Goal: Information Seeking & Learning: Learn about a topic

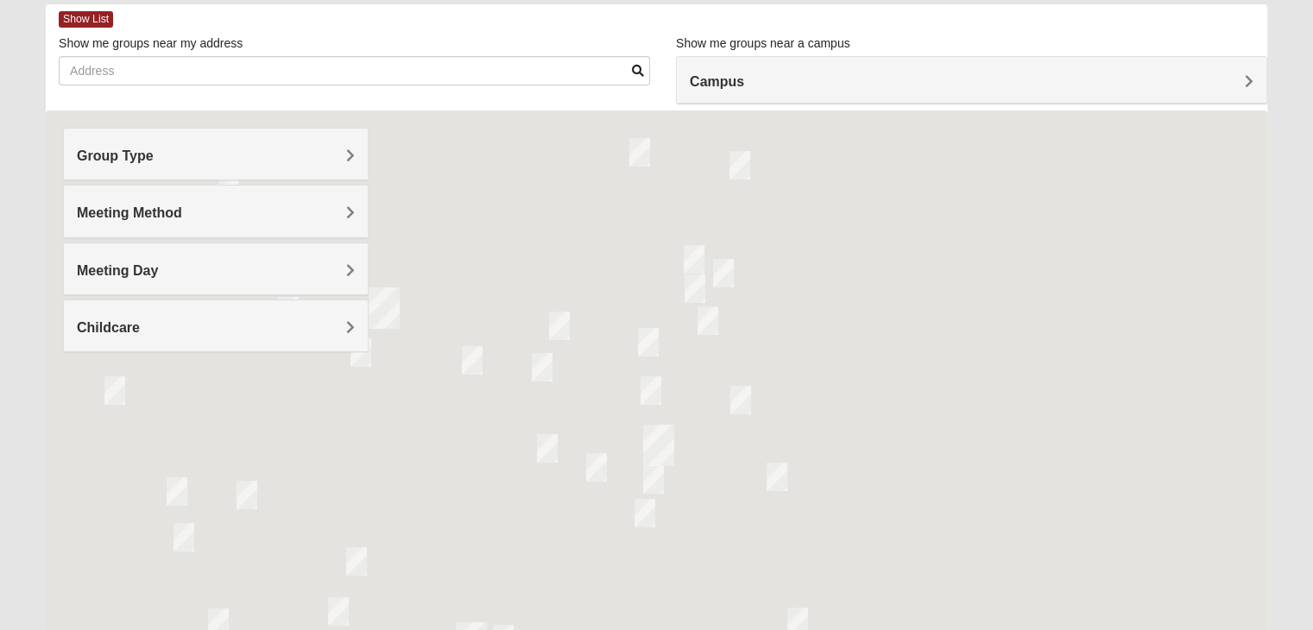
scroll to position [86, 0]
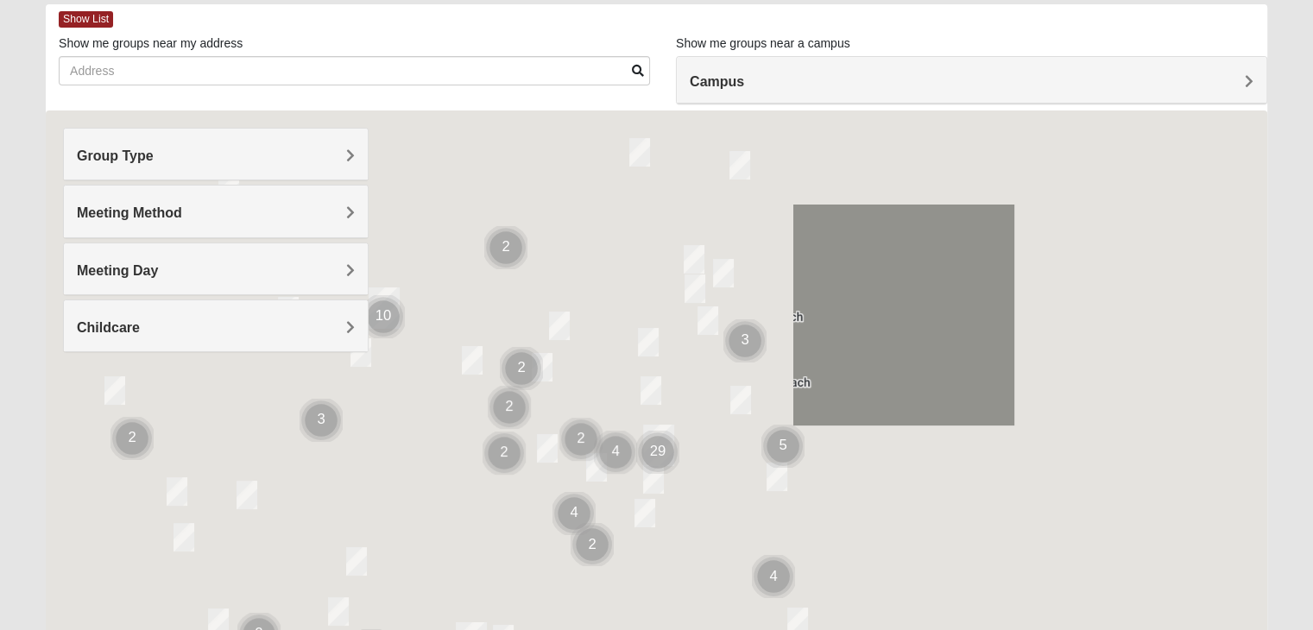
click at [242, 165] on div "Group Type" at bounding box center [216, 154] width 304 height 51
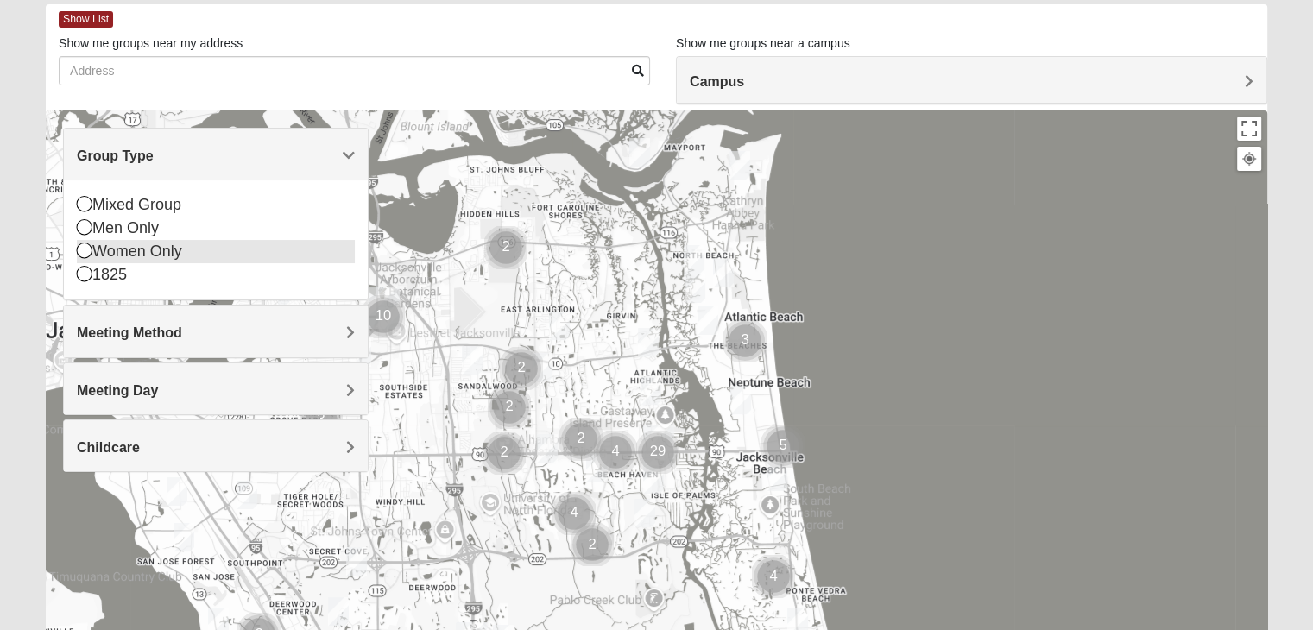
click at [128, 253] on div "Women Only" at bounding box center [216, 251] width 278 height 23
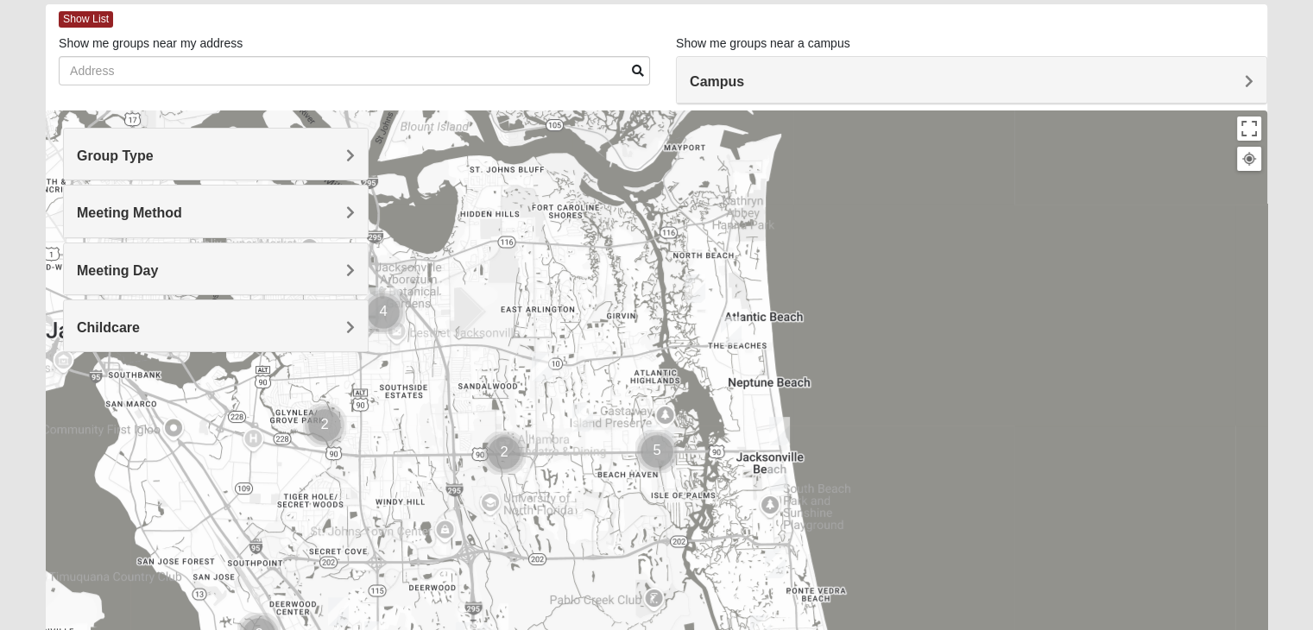
click at [381, 306] on img "Cluster of 4 groups" at bounding box center [383, 312] width 43 height 43
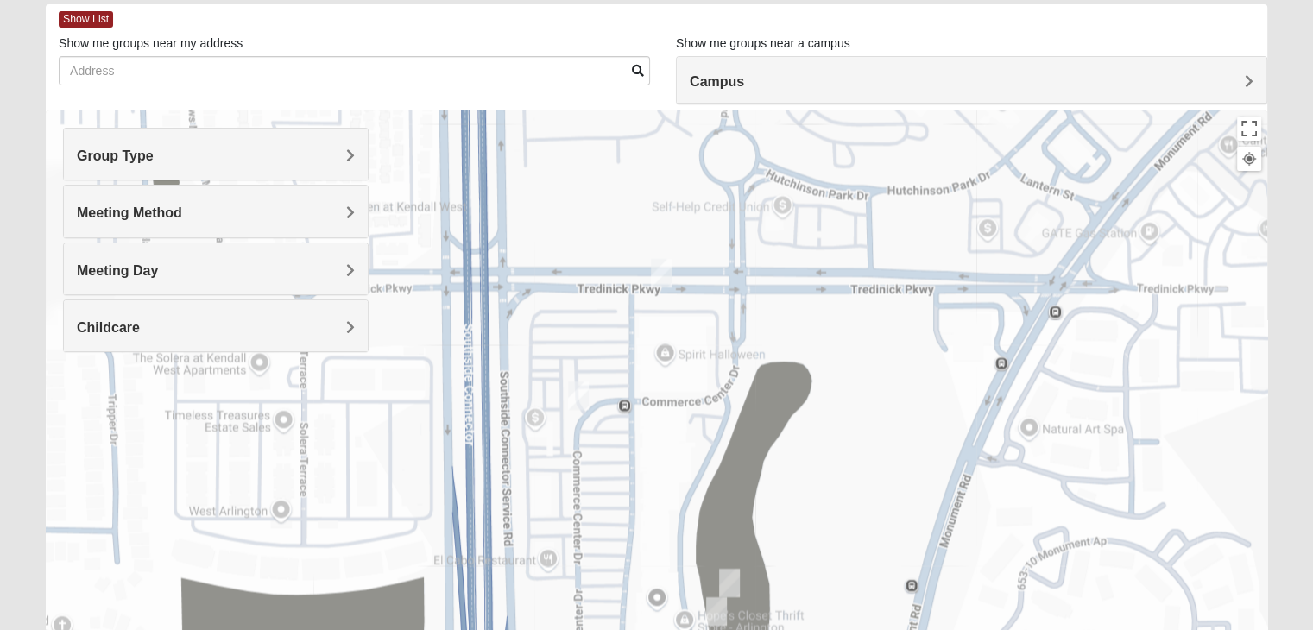
click at [666, 274] on img "On Campus Womens Davis 32225" at bounding box center [661, 273] width 21 height 28
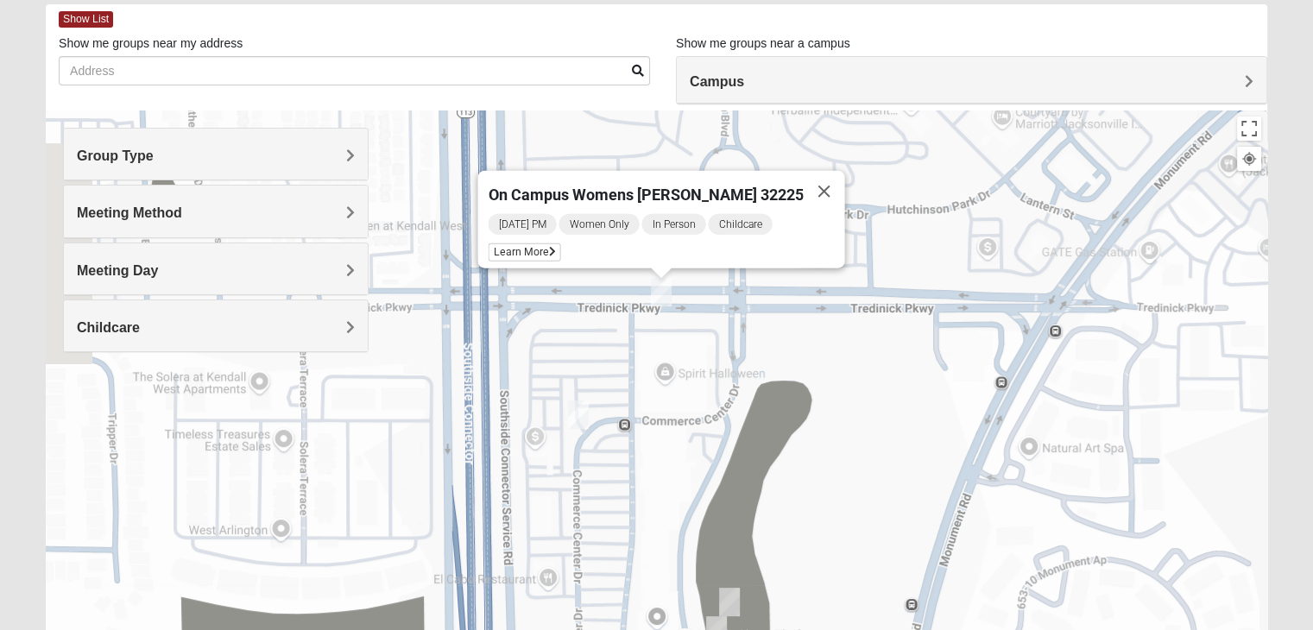
click at [581, 411] on img "Womens Gooden 32211" at bounding box center [578, 414] width 21 height 28
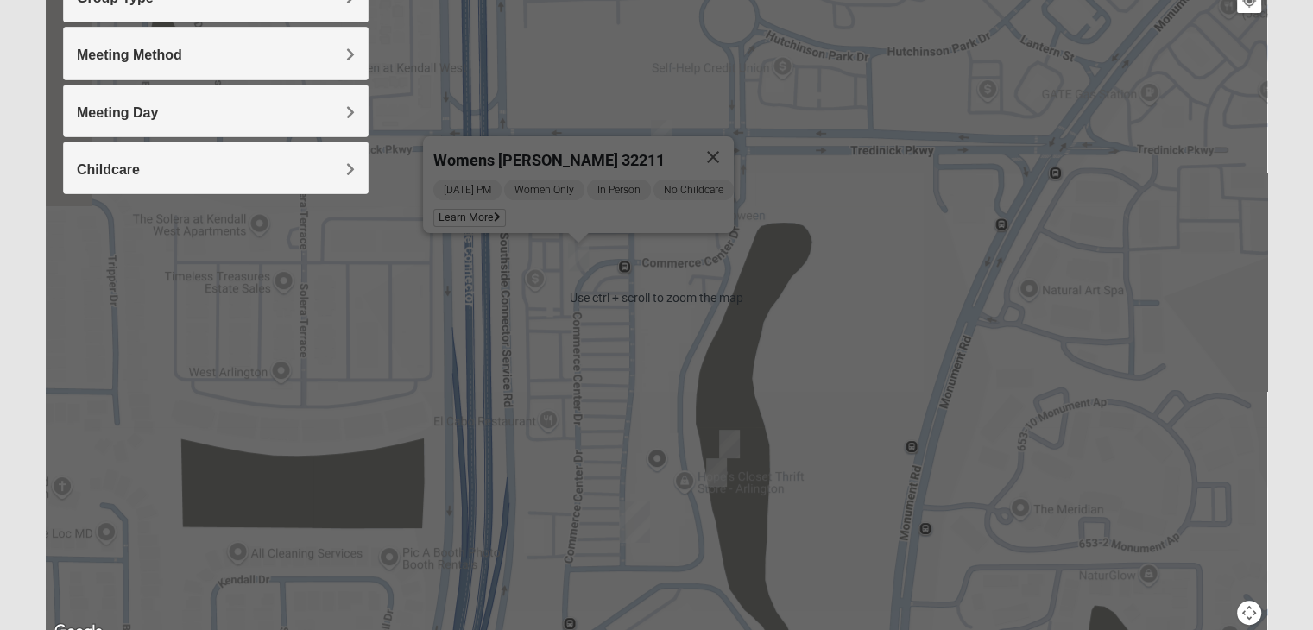
scroll to position [259, 0]
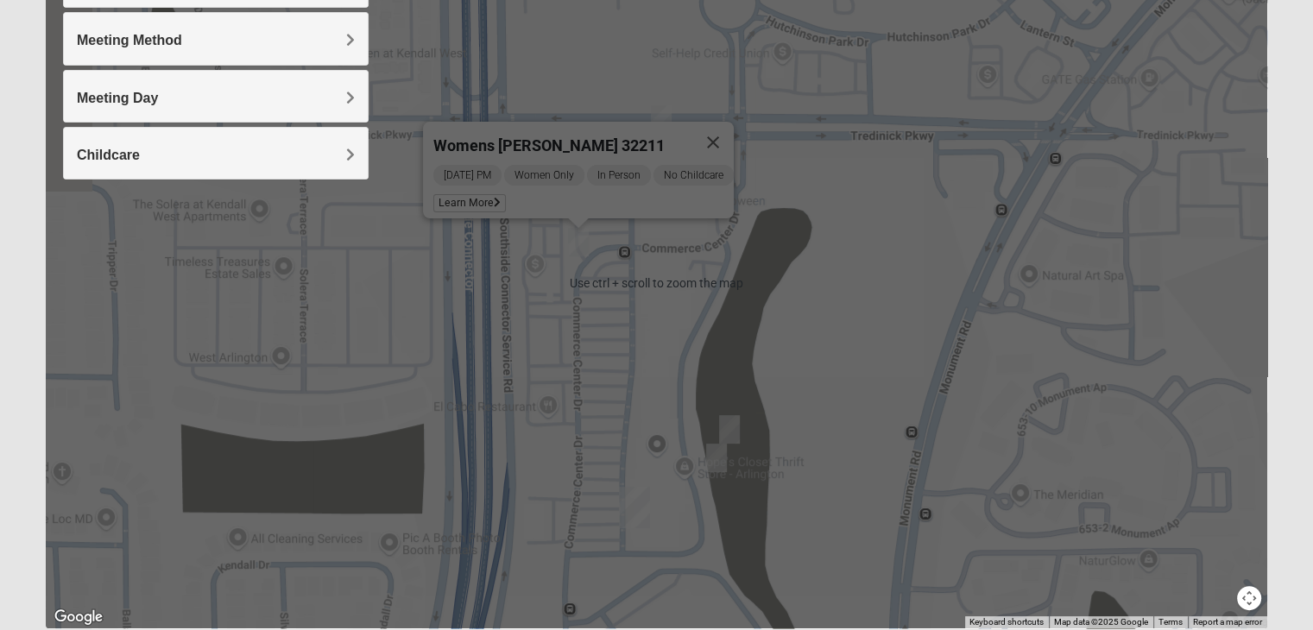
click at [727, 425] on img "On Campus Womens Jacobs 32225" at bounding box center [729, 429] width 21 height 28
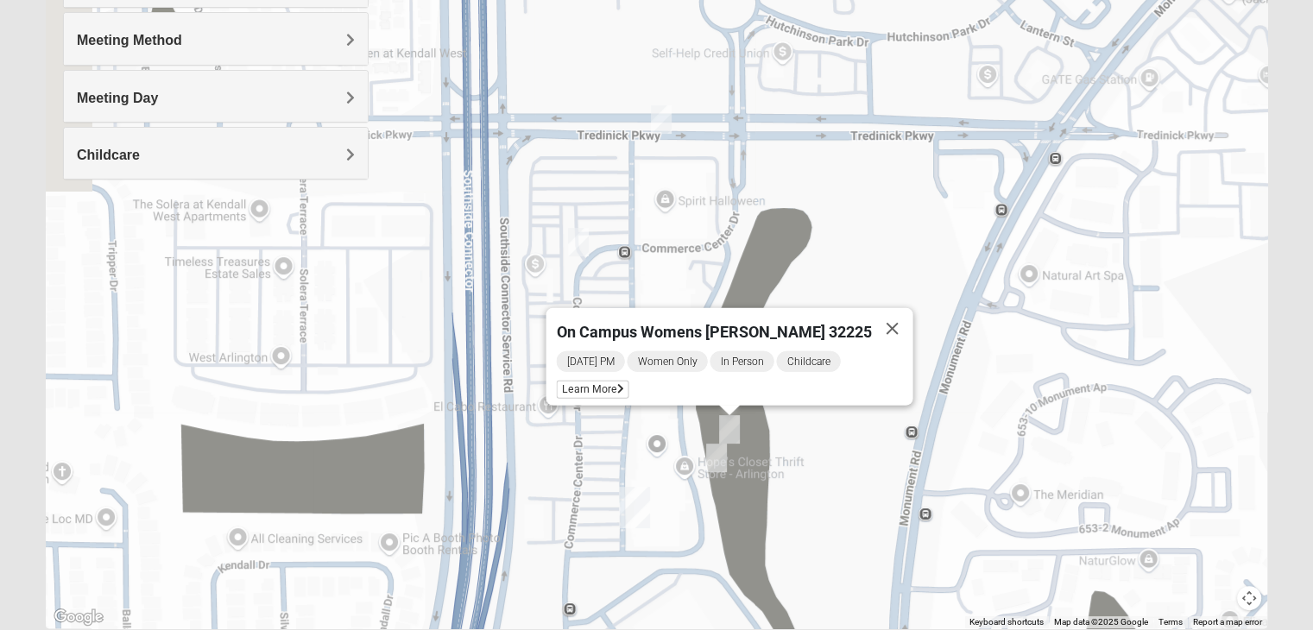
click at [715, 445] on img "On Campus Womens Medina 32225" at bounding box center [716, 458] width 21 height 28
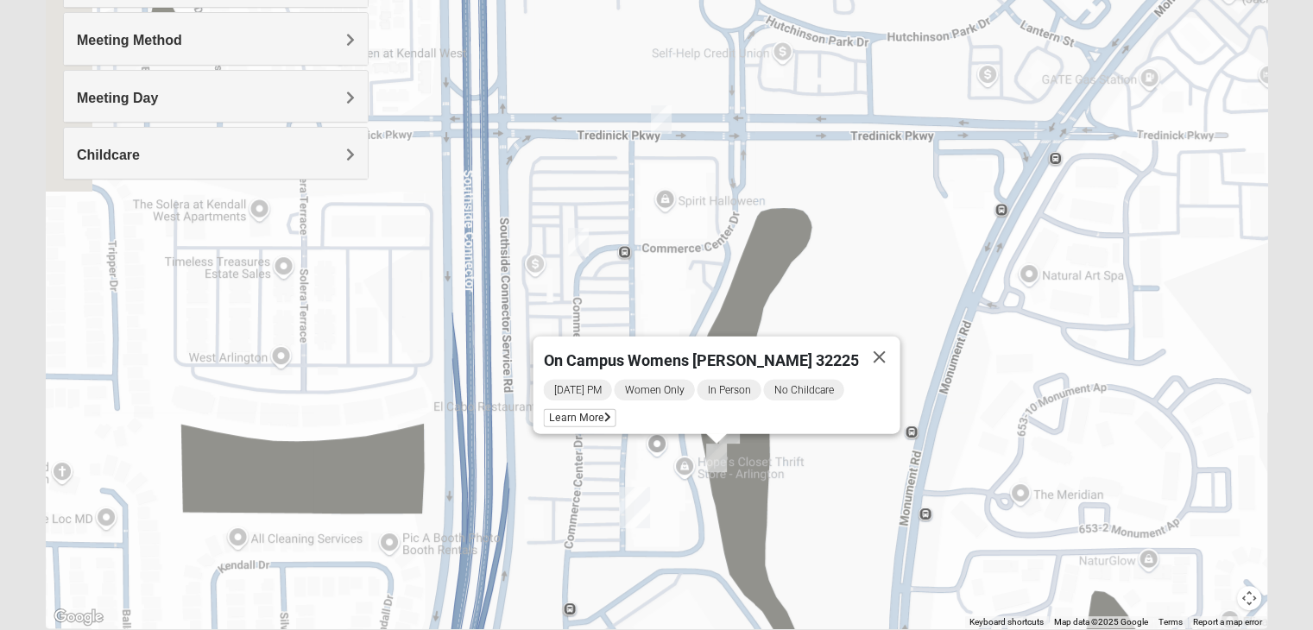
click at [579, 242] on img "Womens Gooden 32211" at bounding box center [578, 242] width 21 height 28
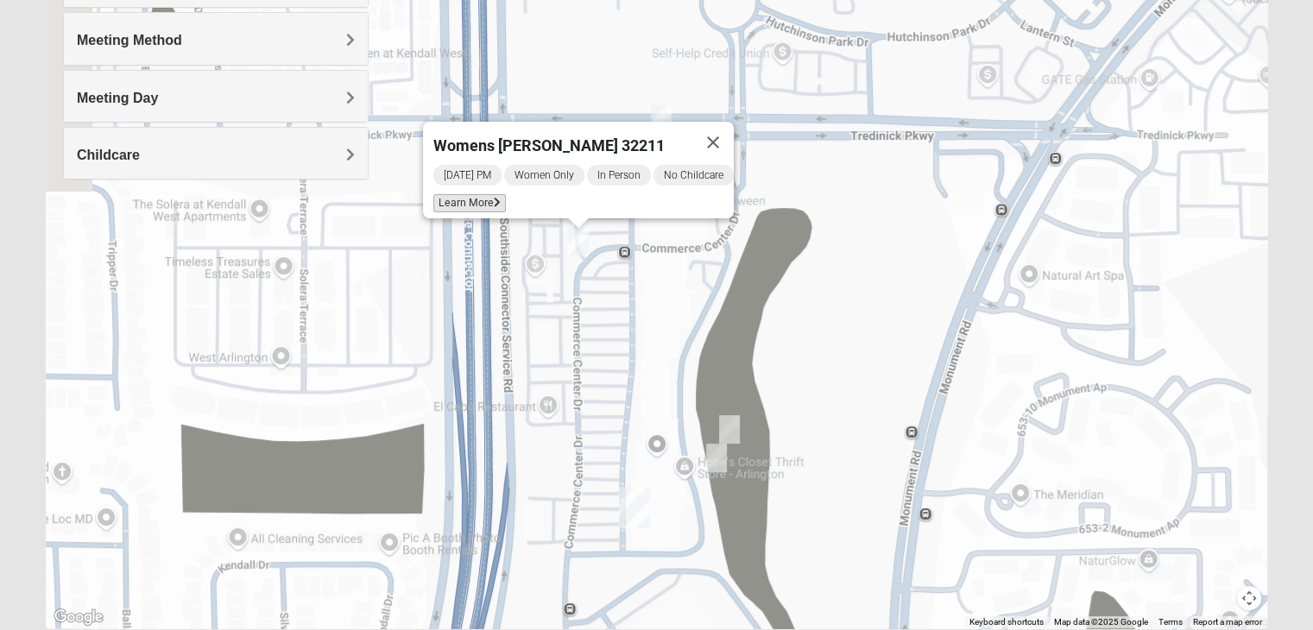
click at [461, 194] on span "Learn More" at bounding box center [469, 203] width 72 height 18
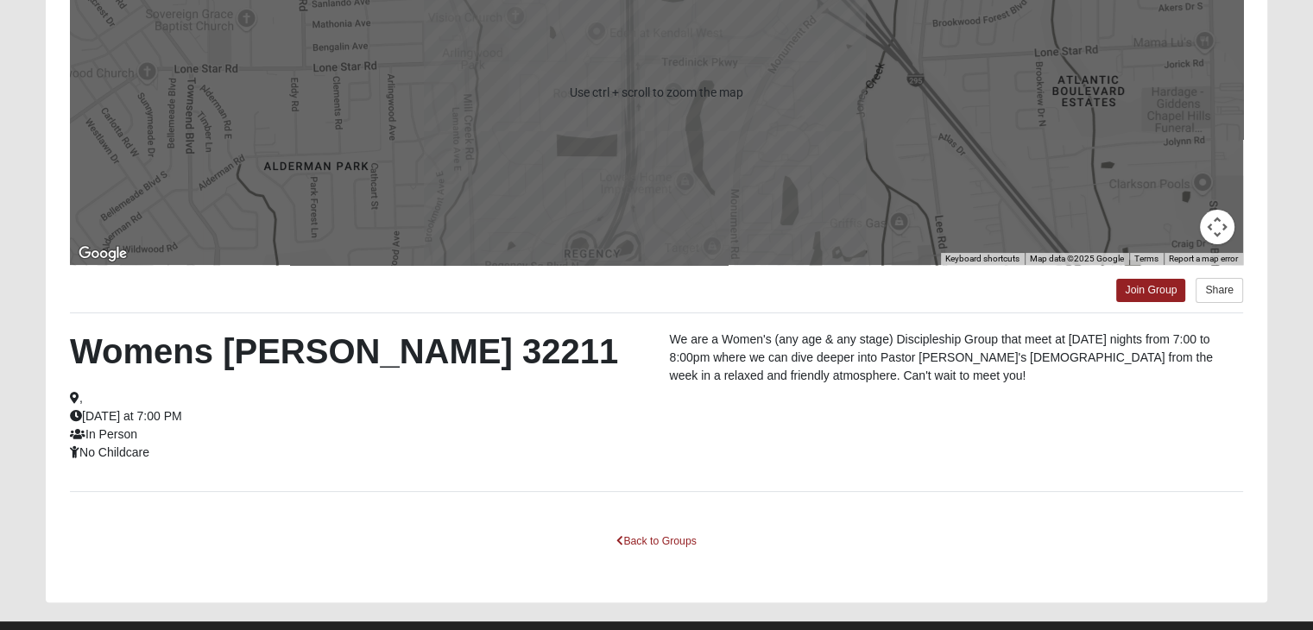
scroll to position [10, 0]
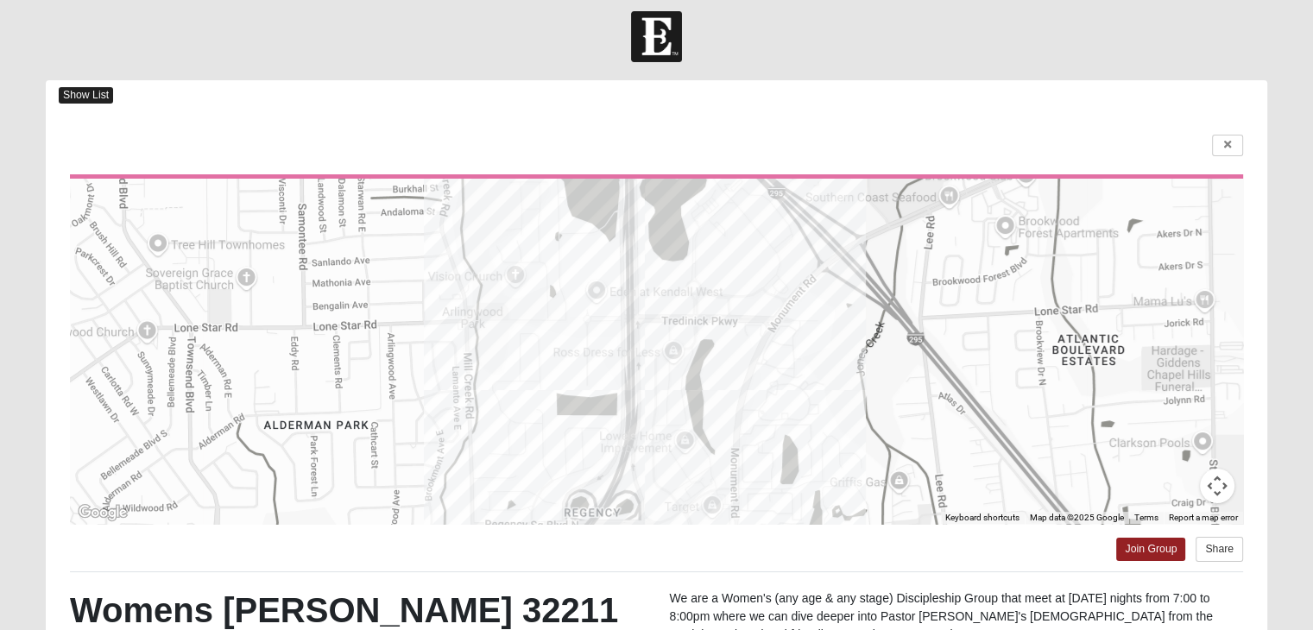
click at [98, 91] on span "Show List" at bounding box center [86, 95] width 54 height 16
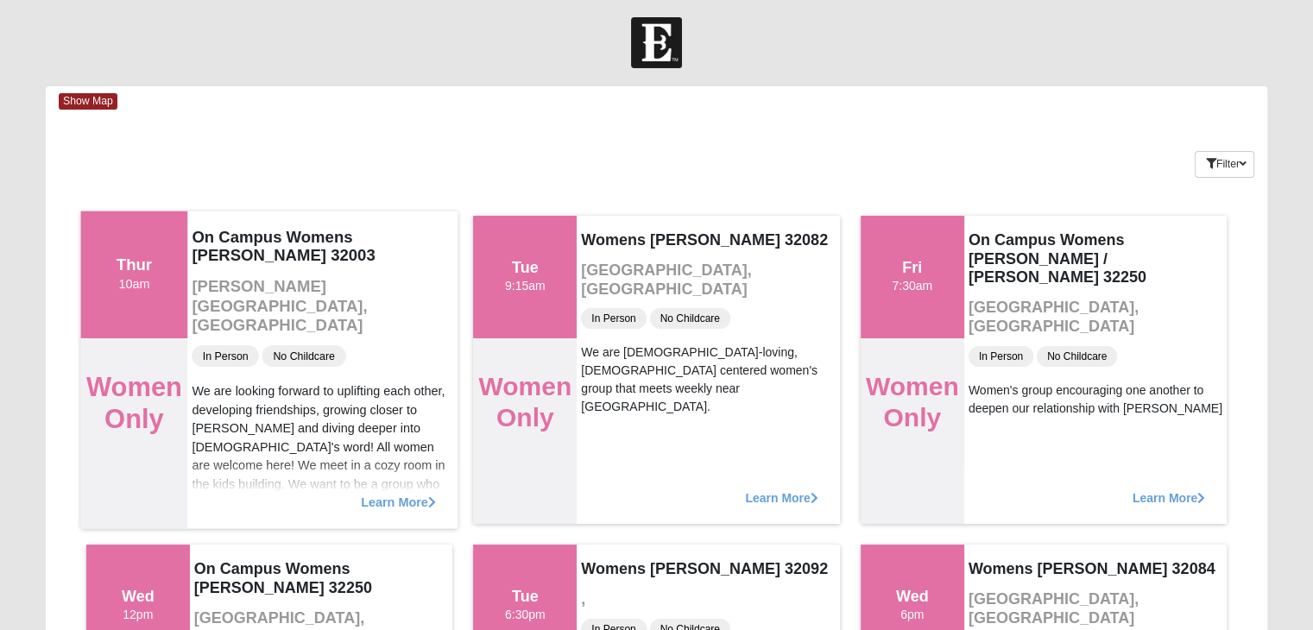
scroll to position [0, 0]
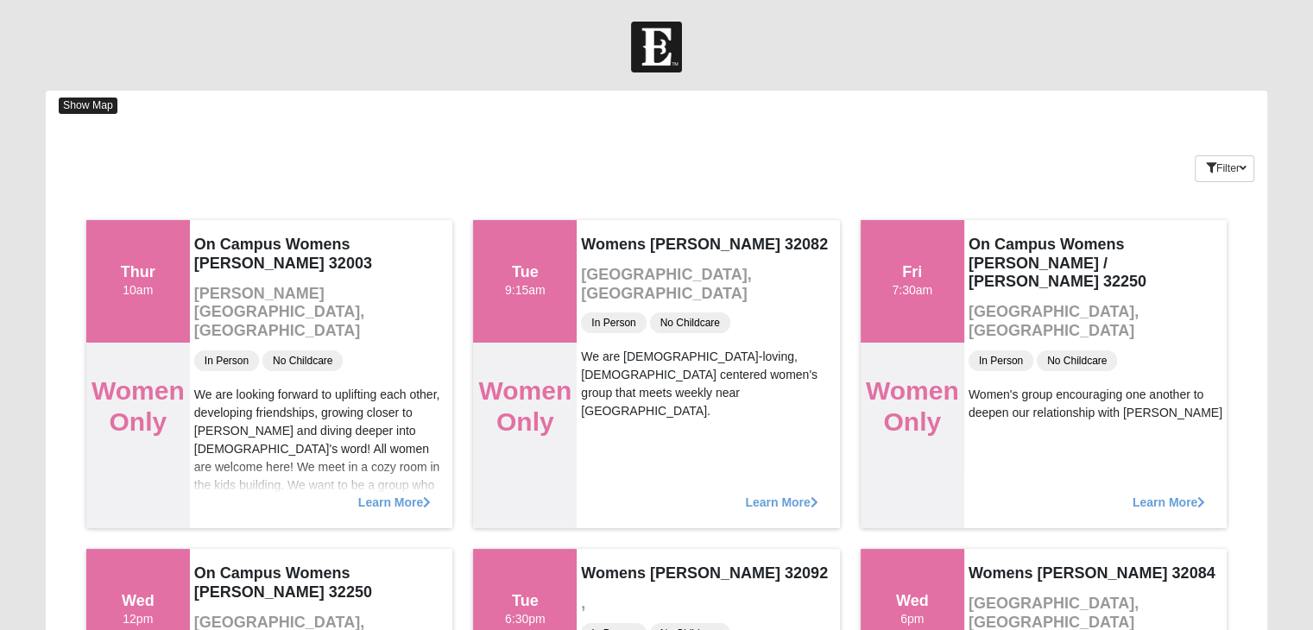
click at [91, 104] on span "Show Map" at bounding box center [88, 106] width 59 height 16
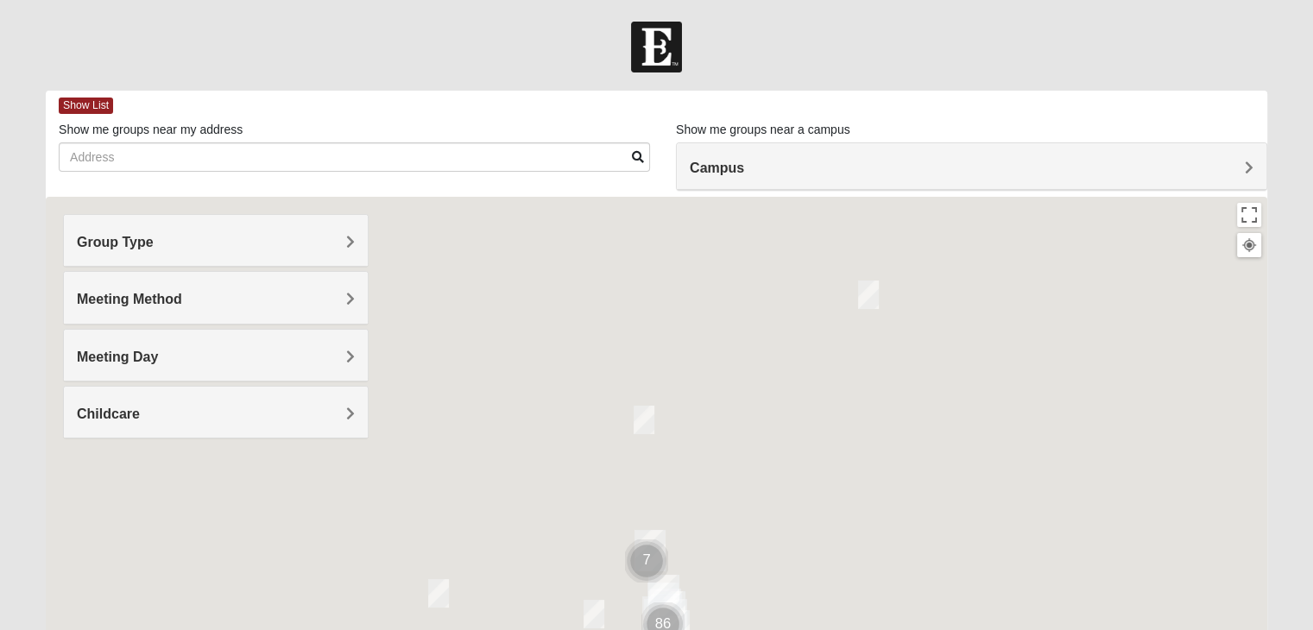
click at [116, 236] on span "Group Type" at bounding box center [115, 242] width 77 height 15
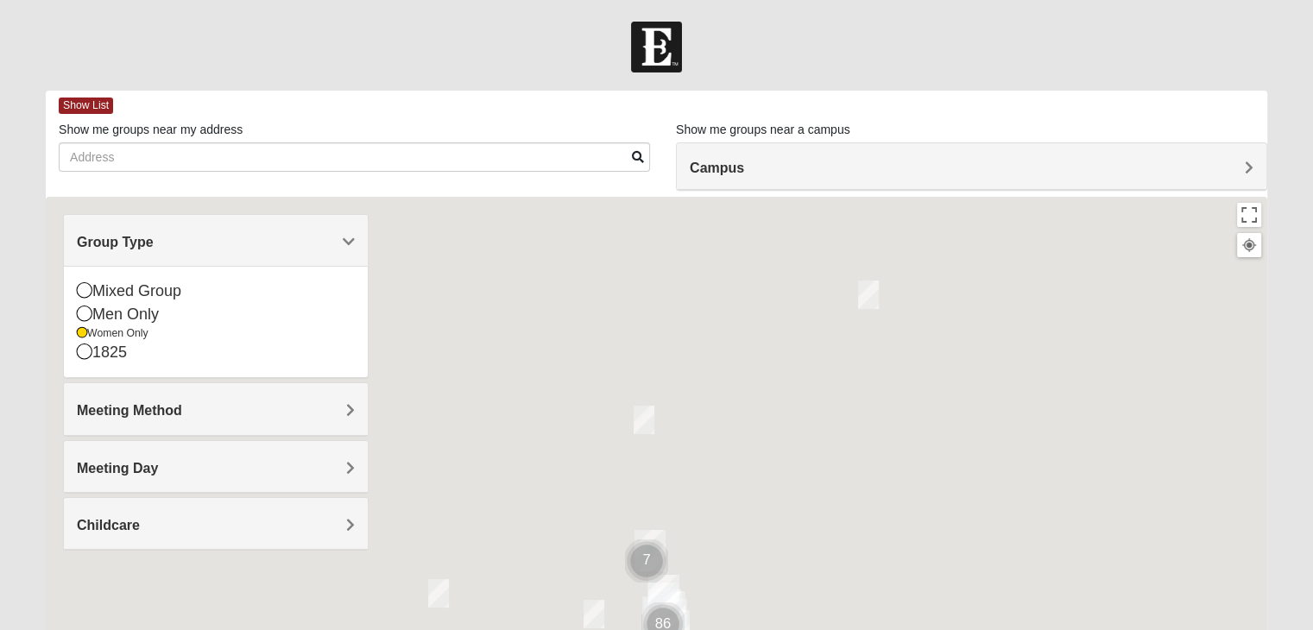
click at [576, 311] on div at bounding box center [656, 542] width 1221 height 690
click at [144, 405] on span "Meeting Method" at bounding box center [129, 410] width 105 height 15
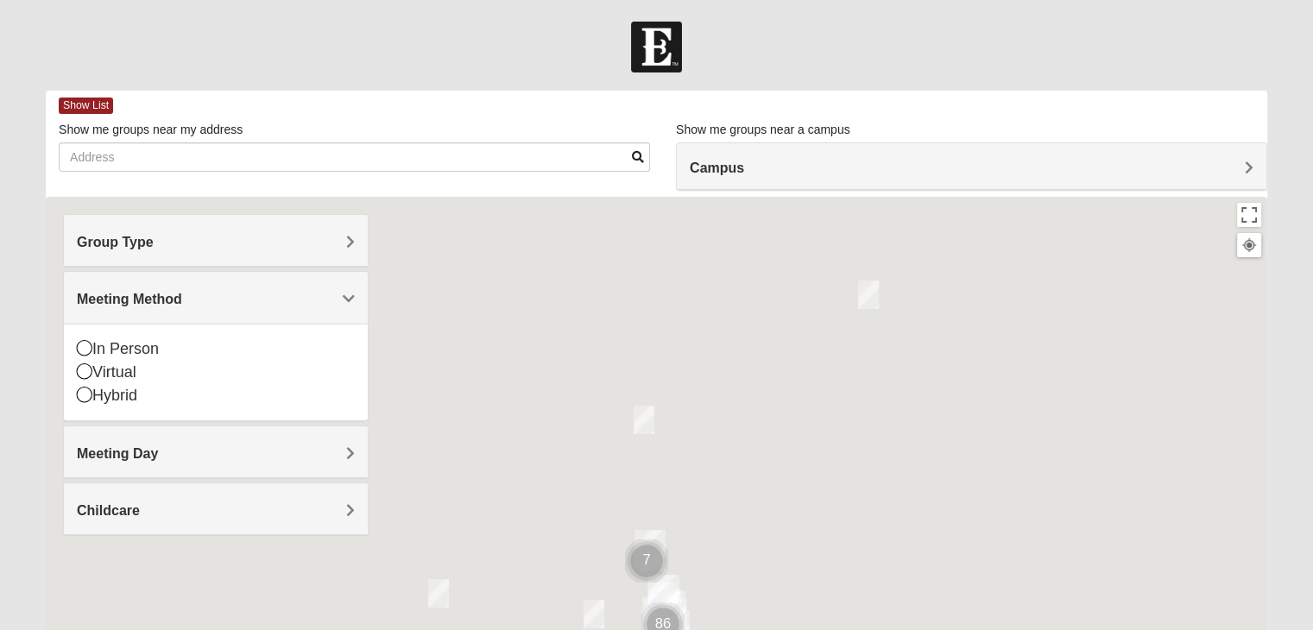
click at [115, 450] on span "Meeting Day" at bounding box center [117, 453] width 81 height 15
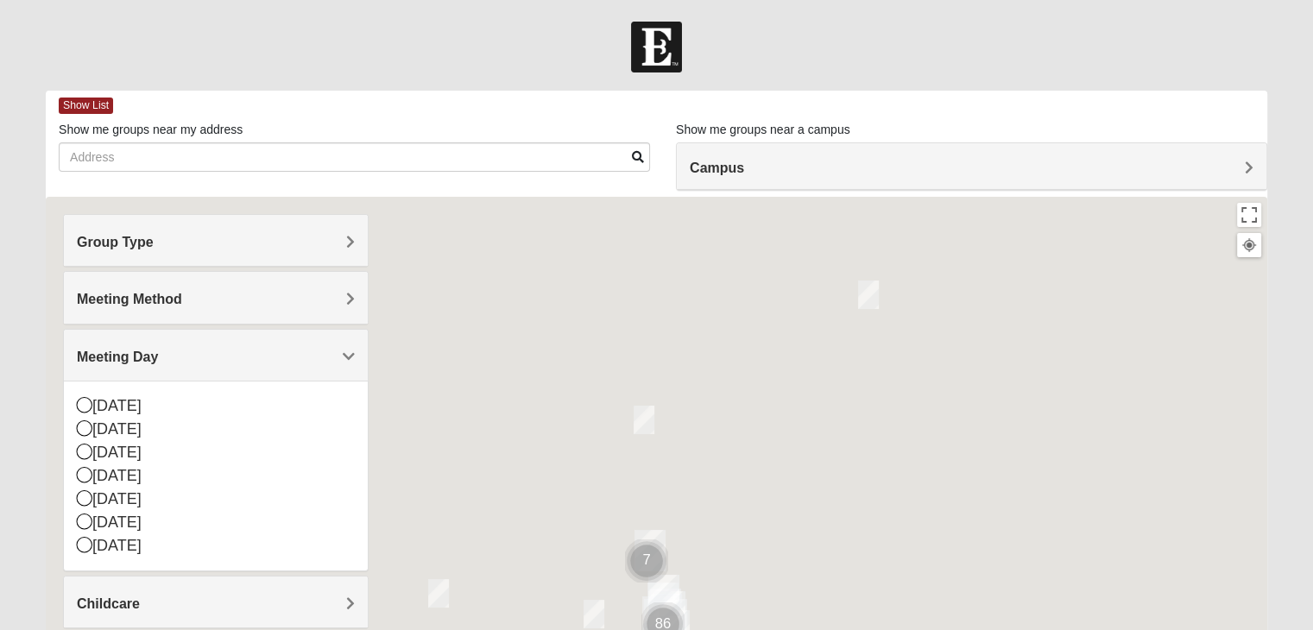
click at [656, 474] on div at bounding box center [656, 542] width 1221 height 690
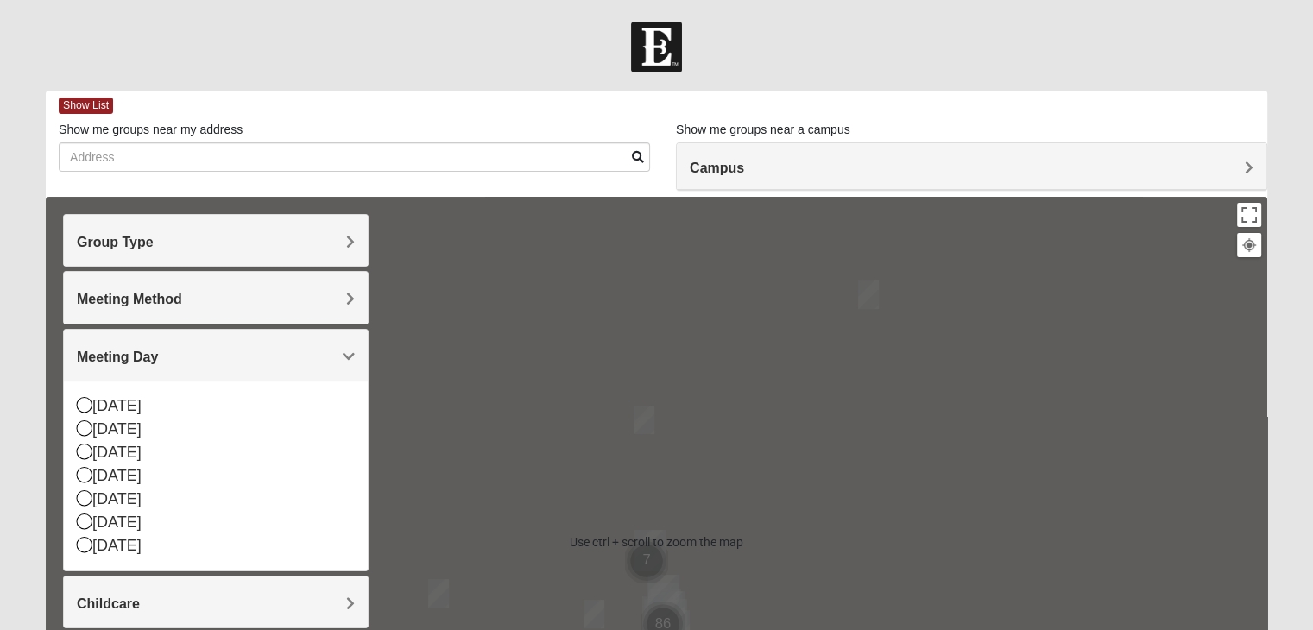
click at [708, 361] on div at bounding box center [656, 542] width 1221 height 690
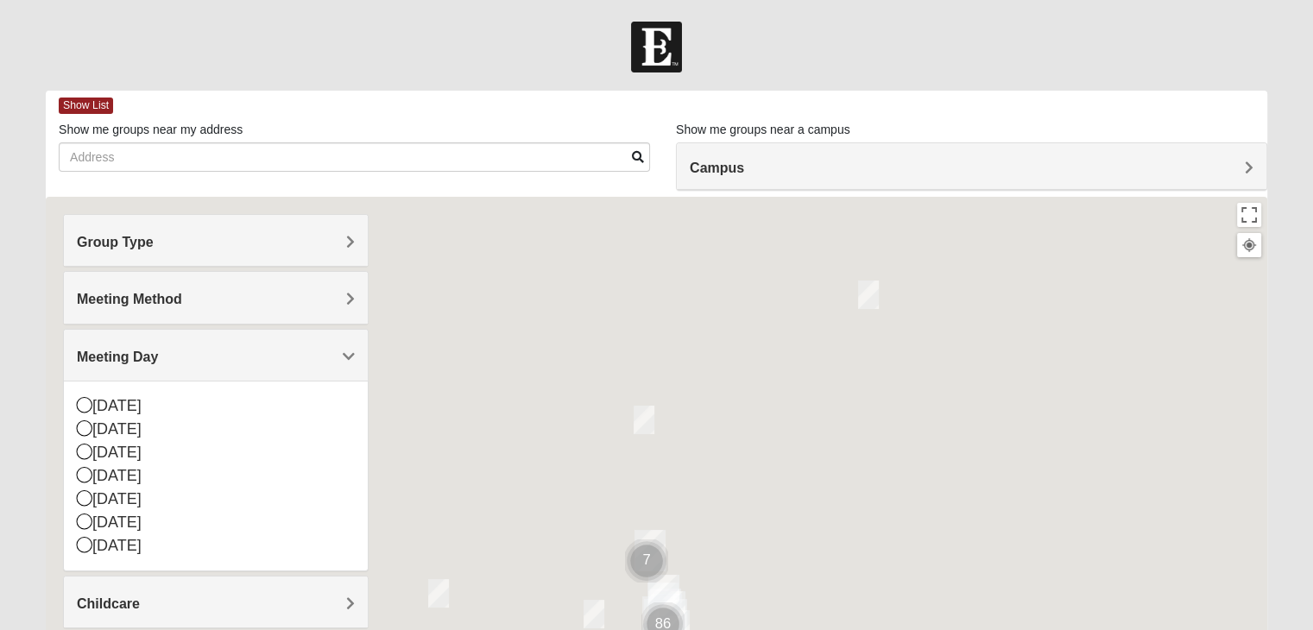
click at [906, 168] on h4 "Campus" at bounding box center [970, 168] width 563 height 16
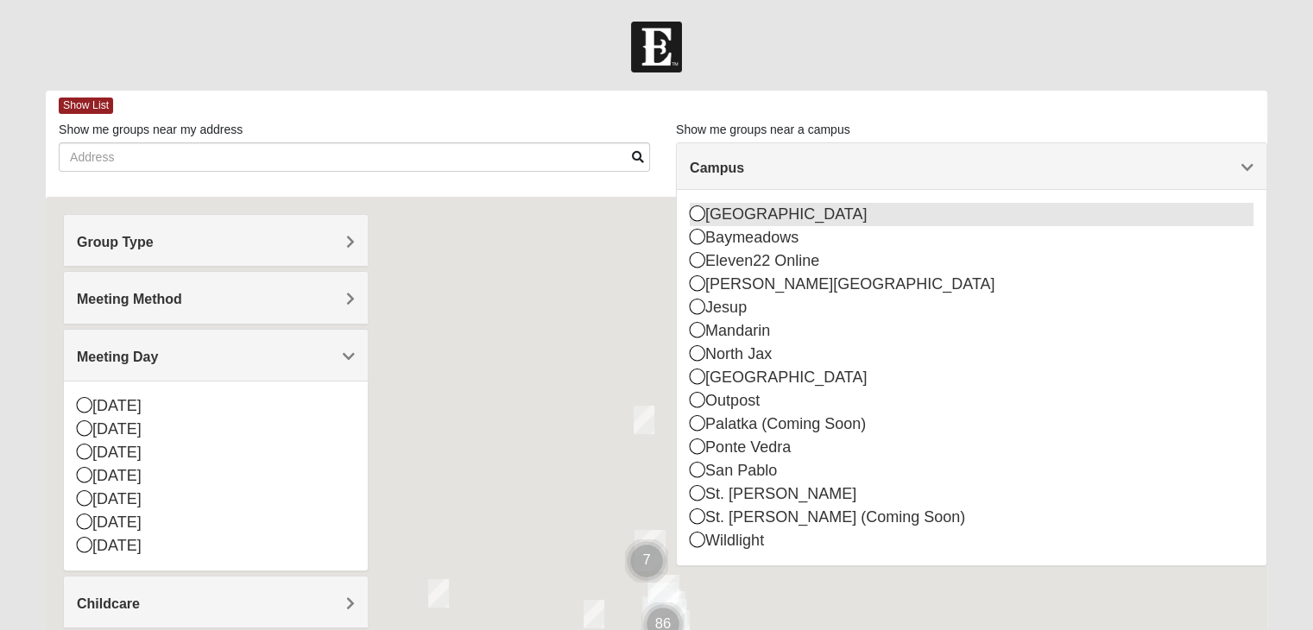
click at [756, 211] on div "[GEOGRAPHIC_DATA]" at bounding box center [970, 214] width 563 height 23
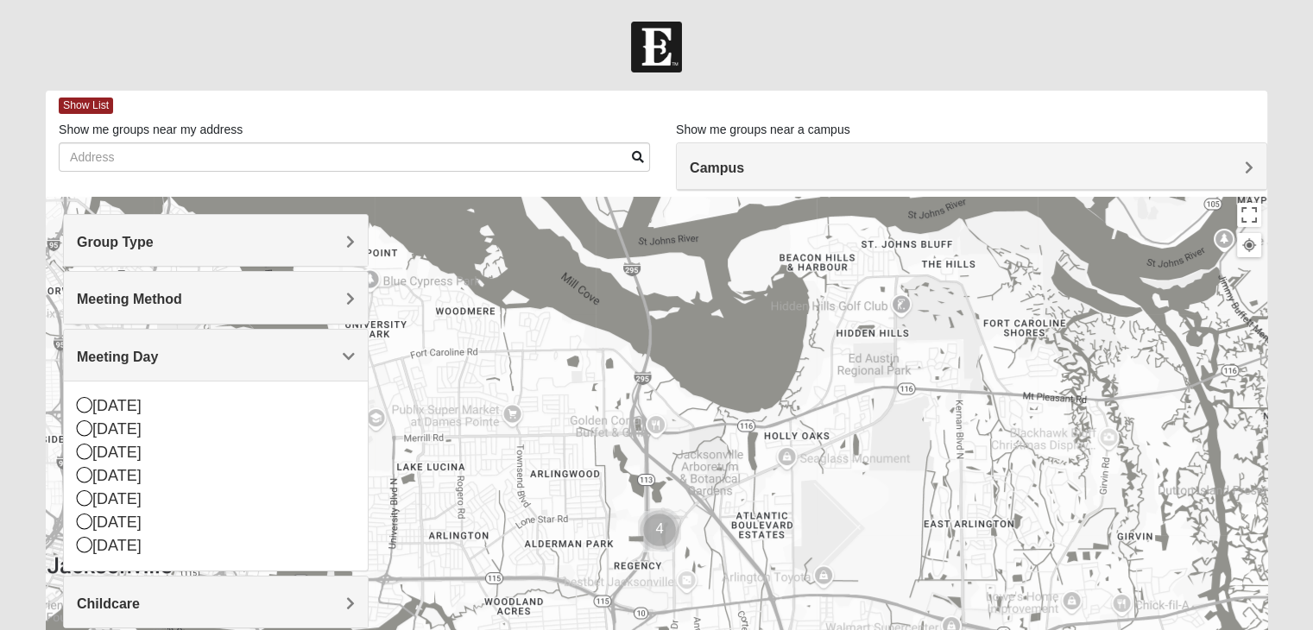
click at [654, 530] on img "Cluster of 4 groups" at bounding box center [659, 529] width 43 height 43
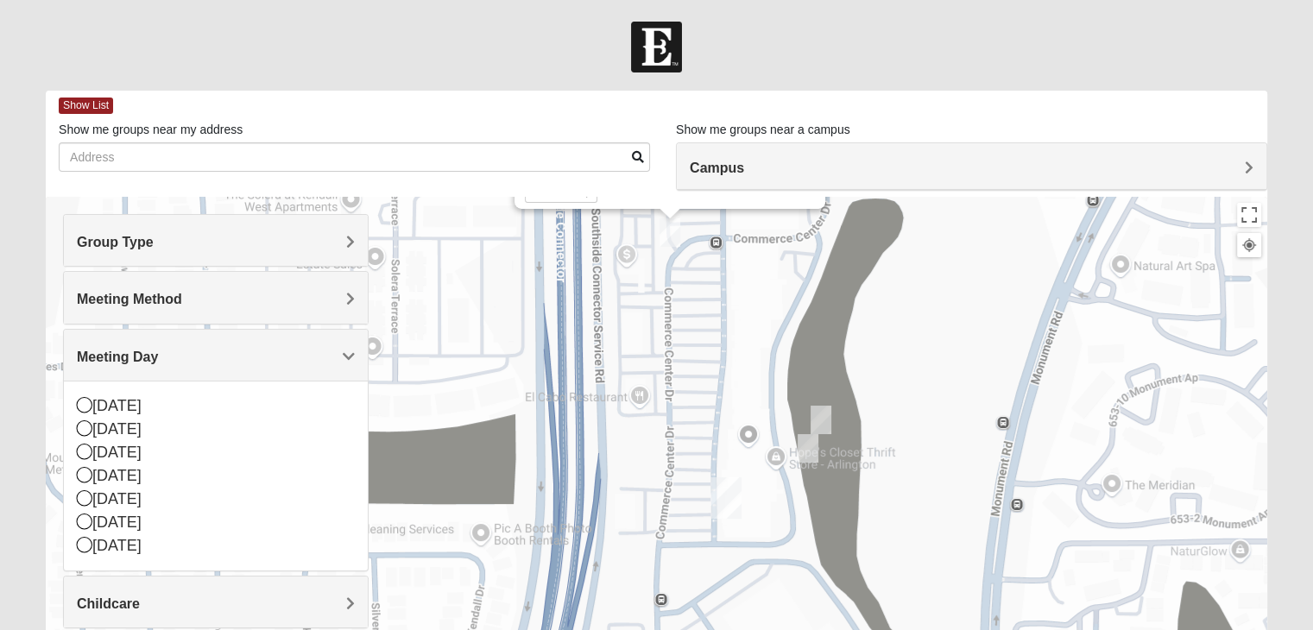
drag, startPoint x: 732, startPoint y: 510, endPoint x: 844, endPoint y: 211, distance: 319.0
click at [842, 213] on div "Womens [PERSON_NAME] 32211 [DATE] PM Women Only In Person No Childcare Learn Mo…" at bounding box center [656, 542] width 1221 height 690
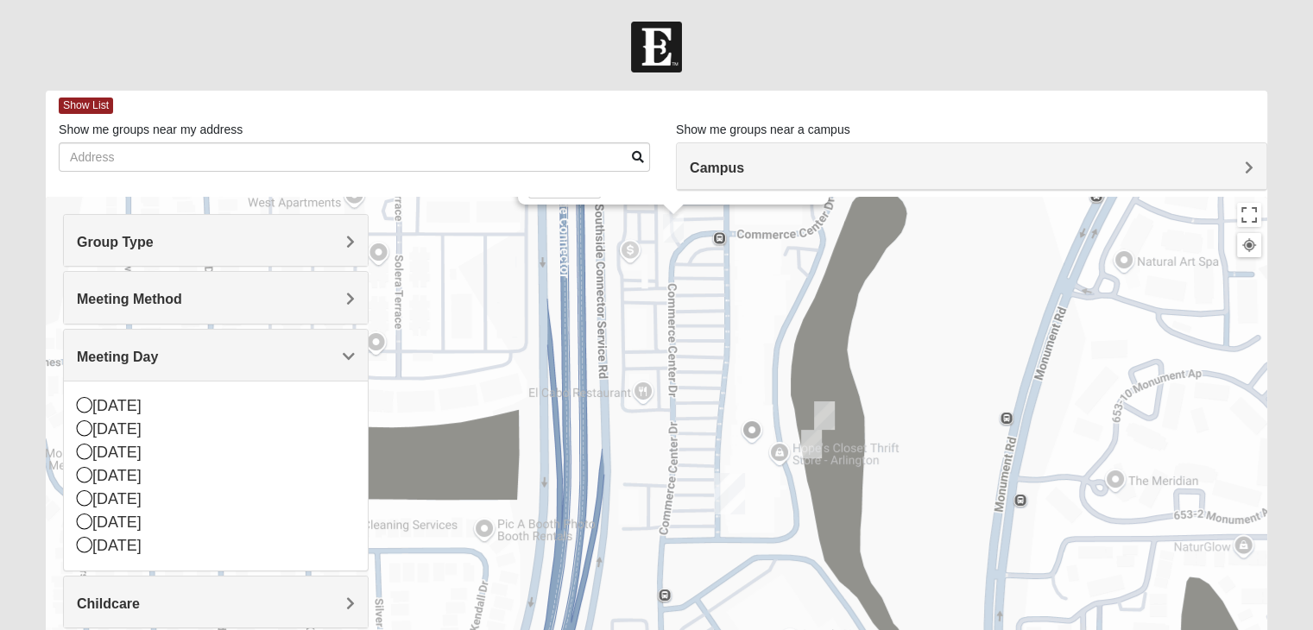
click at [811, 439] on img "On Campus Womens Medina 32225" at bounding box center [811, 444] width 21 height 28
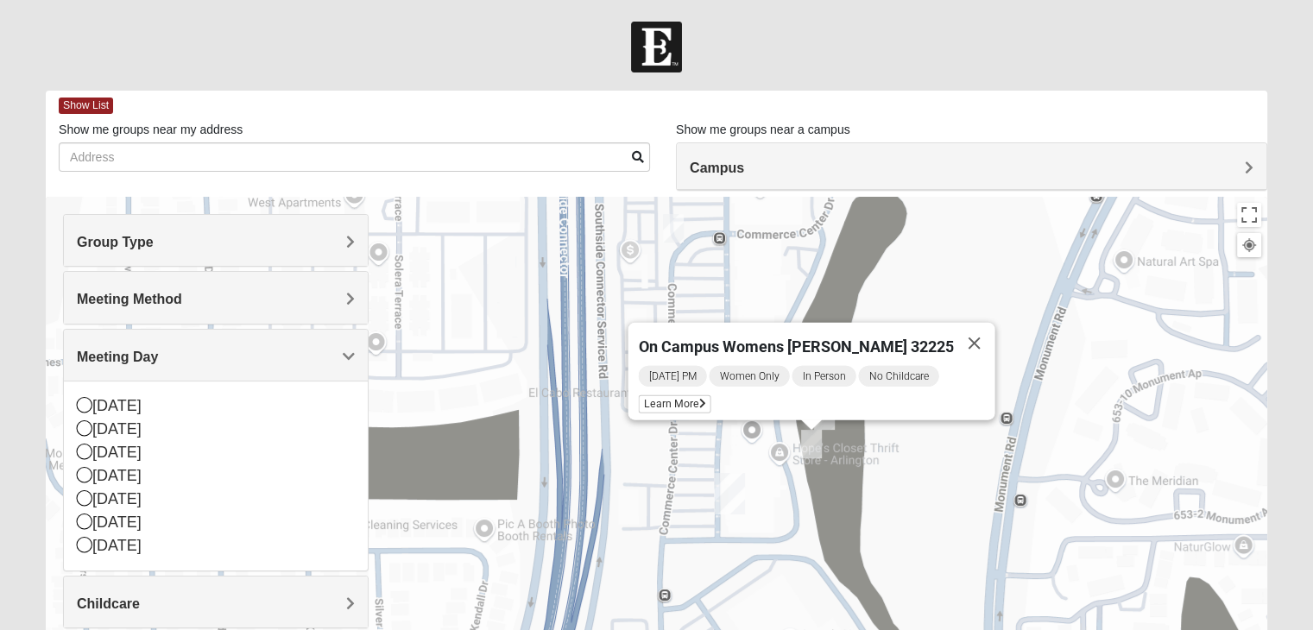
click at [912, 458] on div "On Campus Womens [PERSON_NAME] 32225 [DATE] PM Women Only In Person No Childcar…" at bounding box center [656, 542] width 1221 height 690
click at [969, 333] on button "Close" at bounding box center [973, 343] width 41 height 41
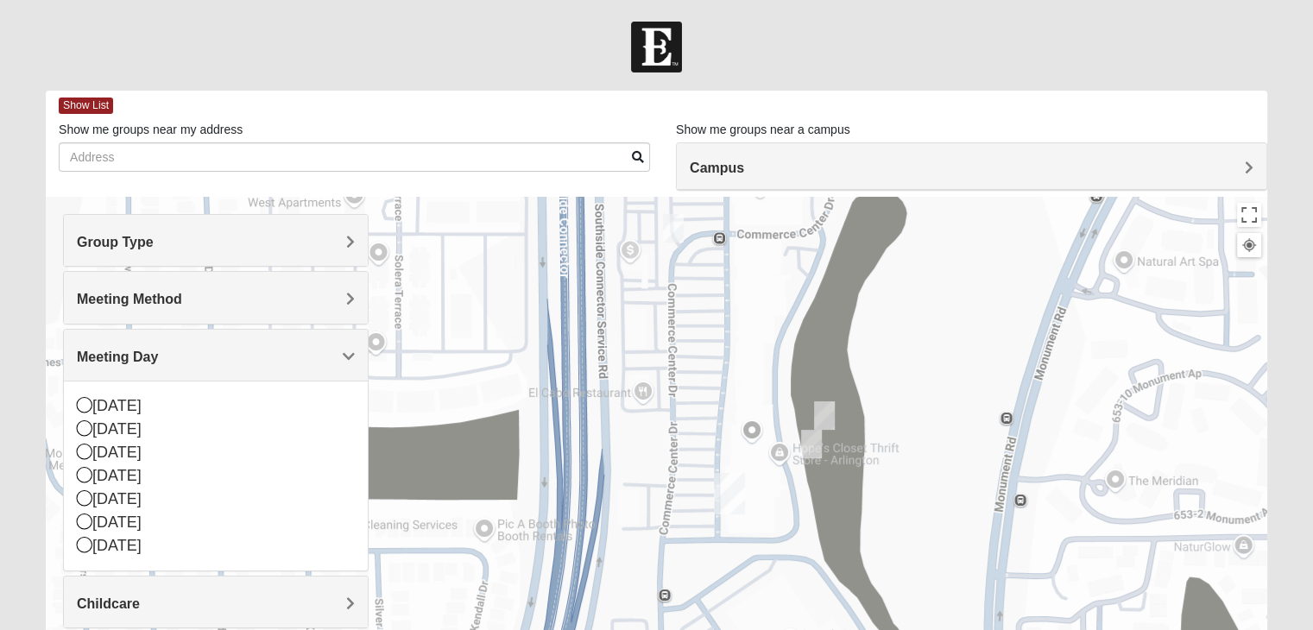
click at [825, 413] on img "On Campus Womens Jacobs 32225" at bounding box center [824, 415] width 21 height 28
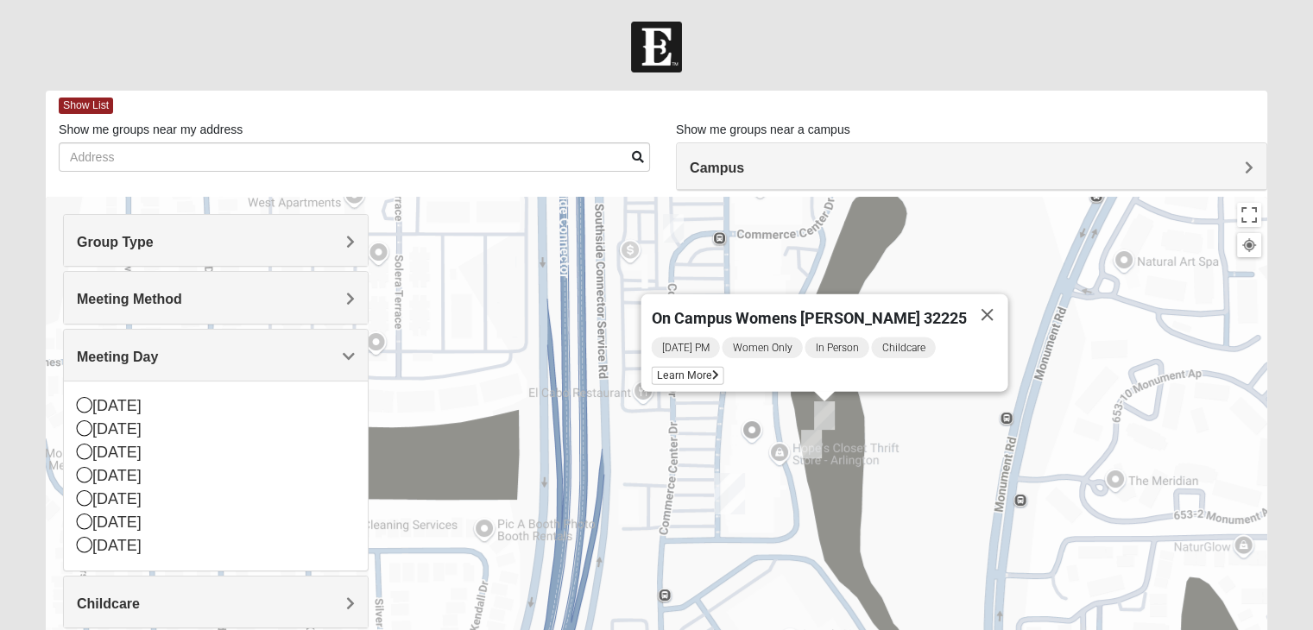
click at [667, 232] on img "Womens Gooden 32211" at bounding box center [673, 228] width 21 height 28
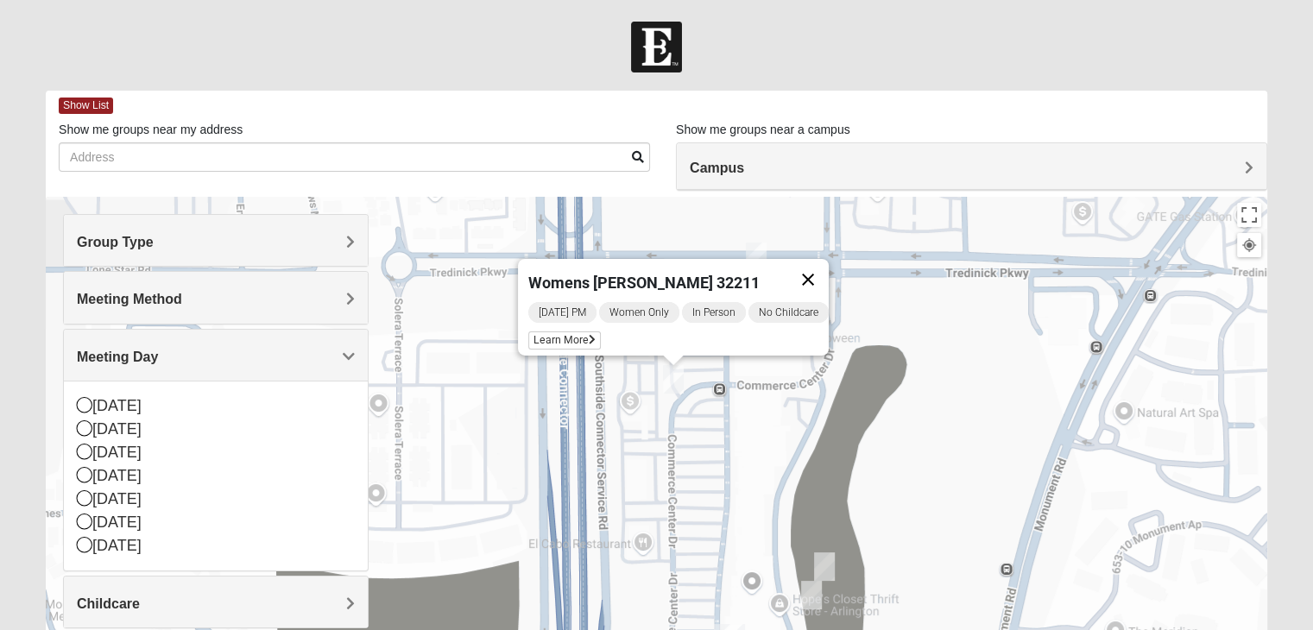
click at [815, 259] on button "Close" at bounding box center [807, 279] width 41 height 41
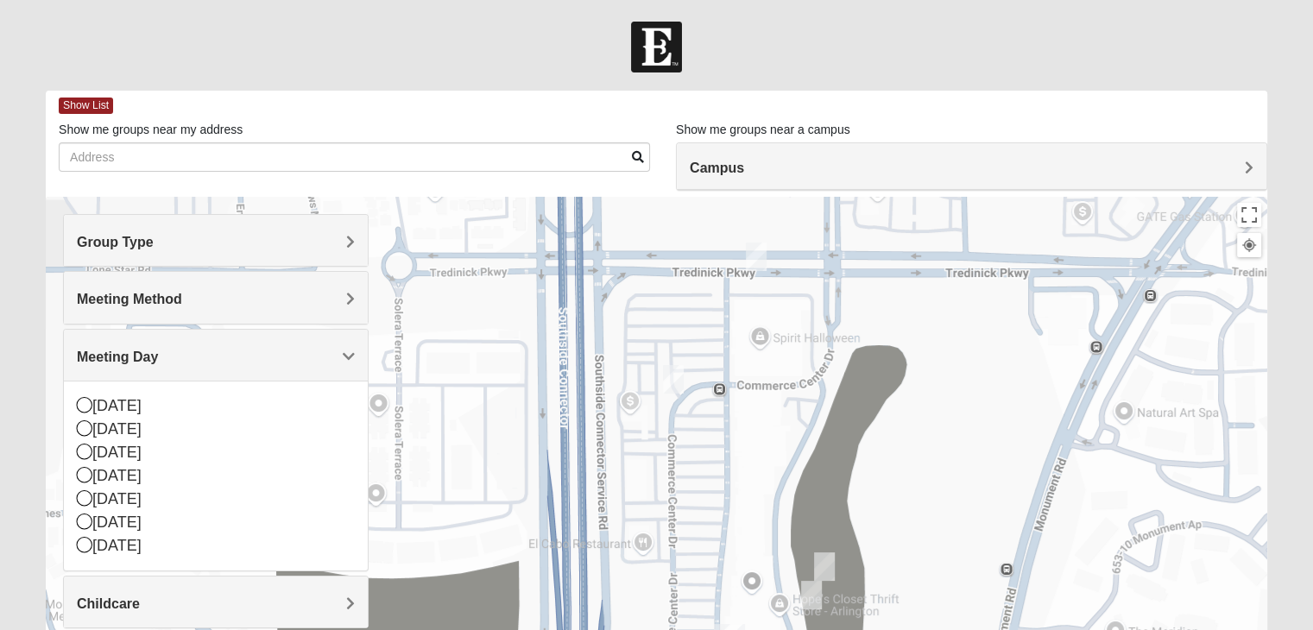
click at [754, 255] on img "On Campus Womens Davis 32225" at bounding box center [756, 256] width 21 height 28
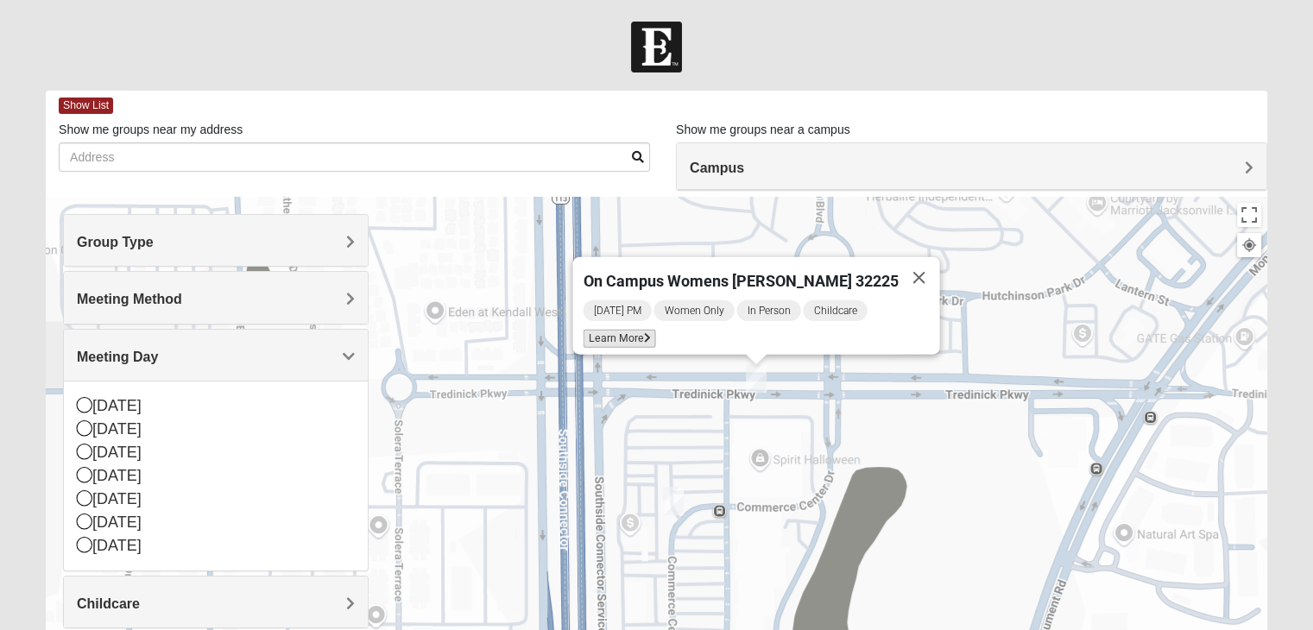
click at [639, 330] on span "Learn More" at bounding box center [618, 339] width 72 height 18
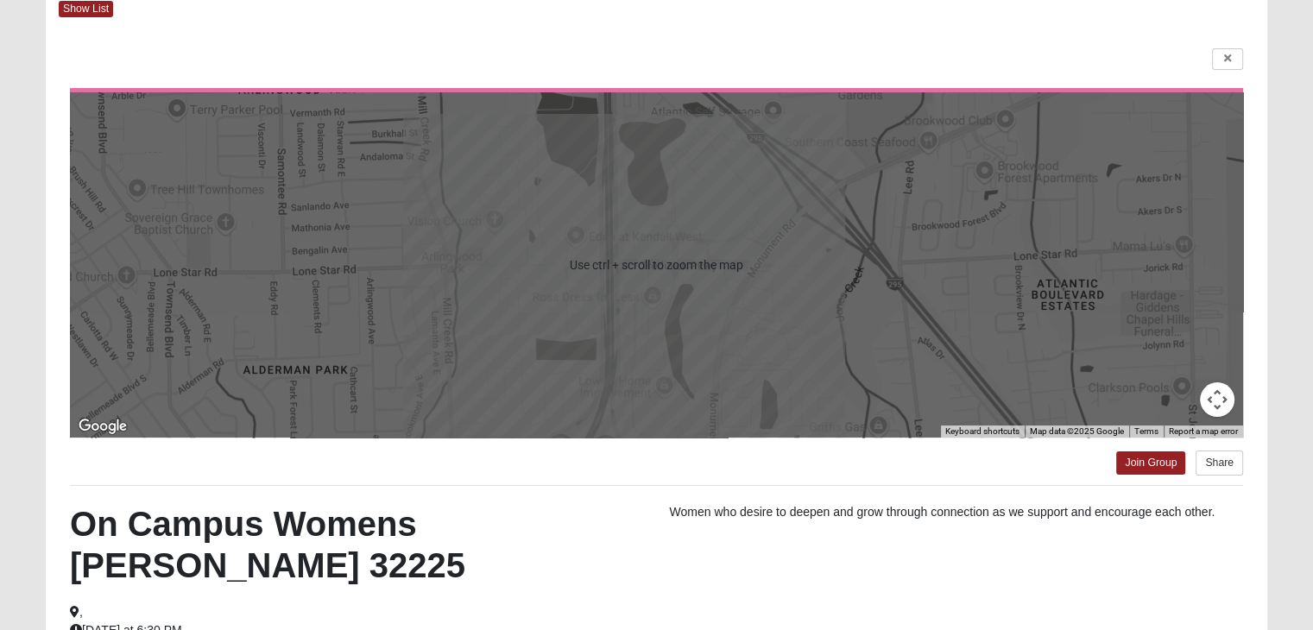
scroll to position [173, 0]
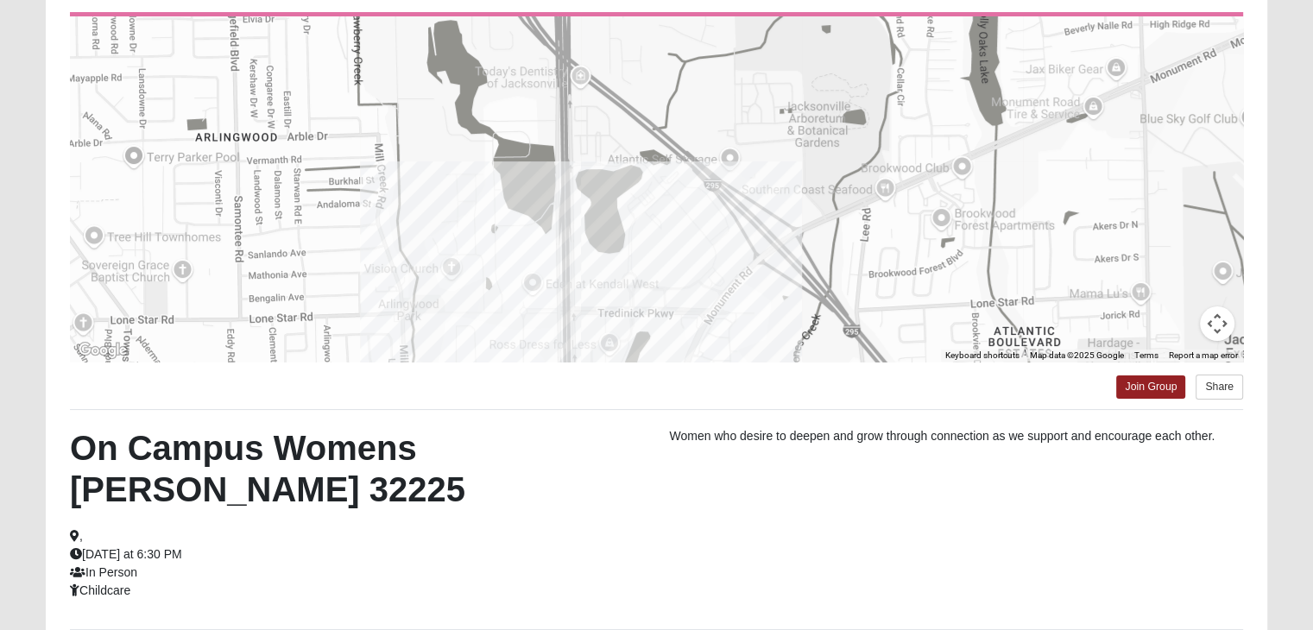
drag, startPoint x: 927, startPoint y: 233, endPoint x: 893, endPoint y: 325, distance: 98.3
click at [884, 351] on div at bounding box center [656, 188] width 1173 height 345
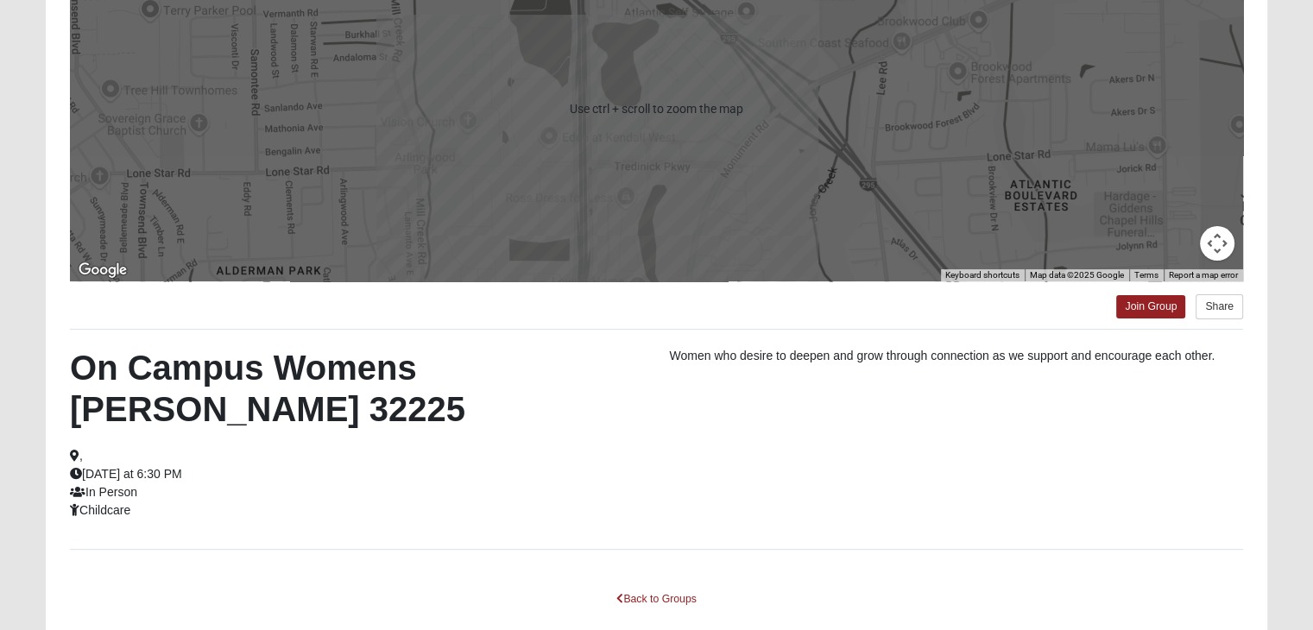
scroll to position [304, 0]
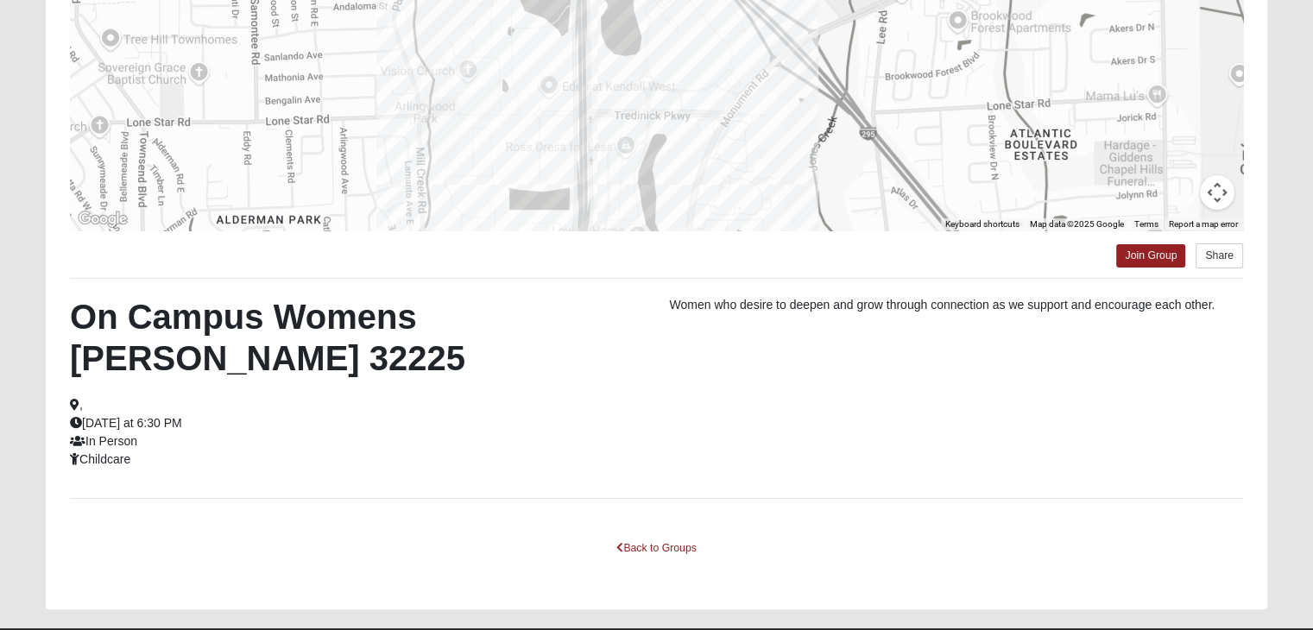
click at [1213, 187] on button "Map camera controls" at bounding box center [1216, 192] width 35 height 35
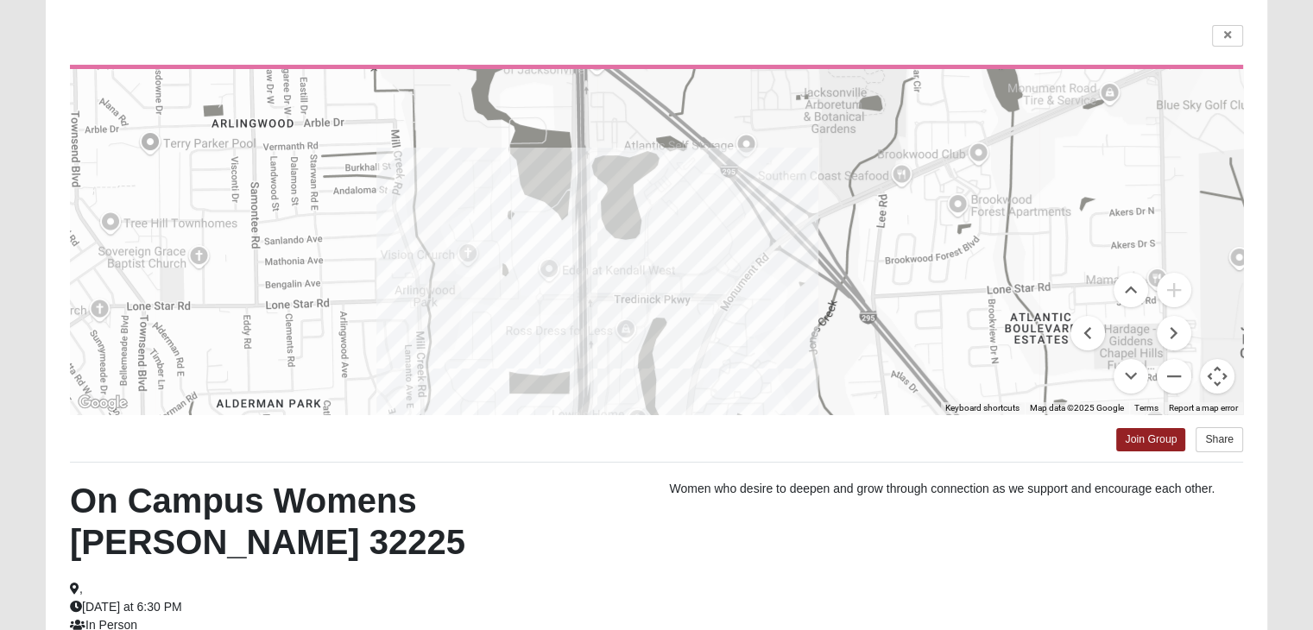
scroll to position [0, 0]
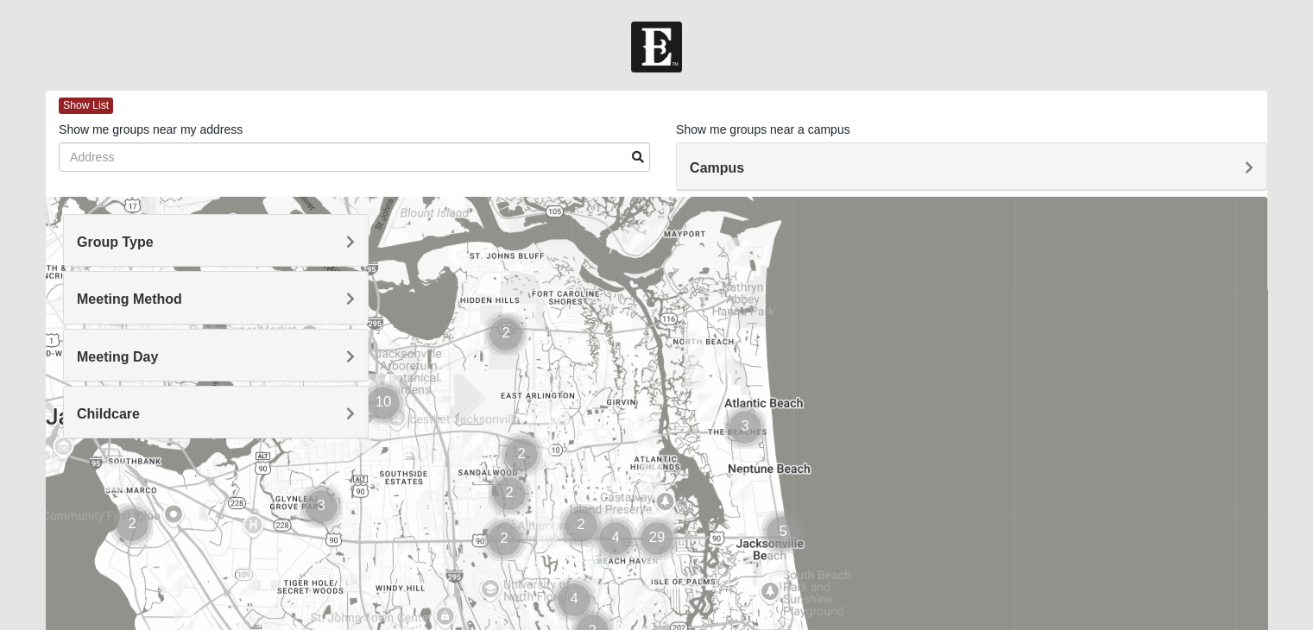
click at [142, 234] on h4 "Group Type" at bounding box center [216, 242] width 278 height 16
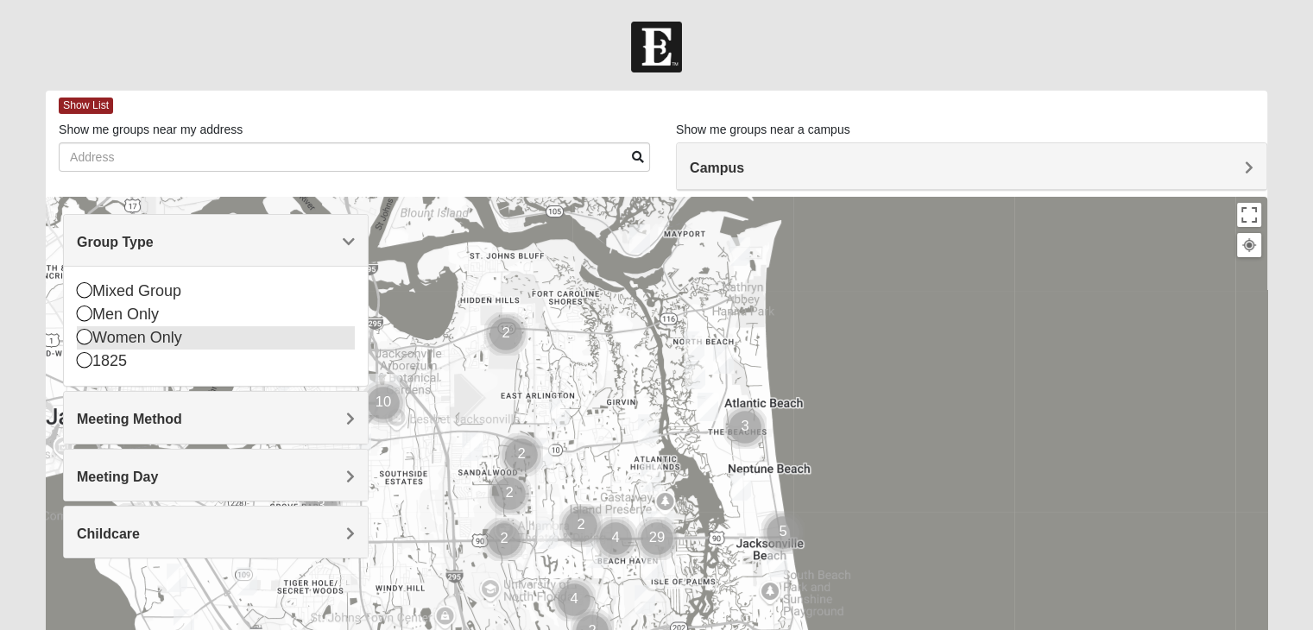
click at [82, 336] on icon at bounding box center [85, 337] width 16 height 16
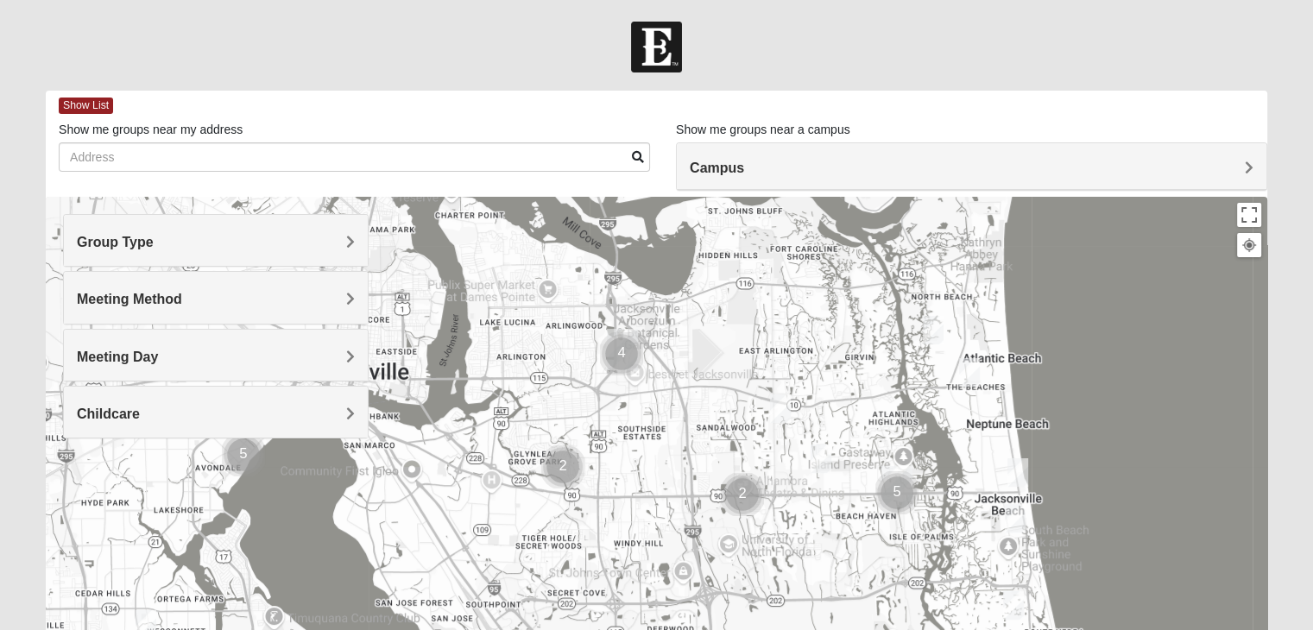
drag, startPoint x: 492, startPoint y: 370, endPoint x: 733, endPoint y: 323, distance: 246.2
click at [733, 323] on div at bounding box center [656, 542] width 1221 height 690
click at [614, 346] on img "Cluster of 4 groups" at bounding box center [621, 353] width 43 height 43
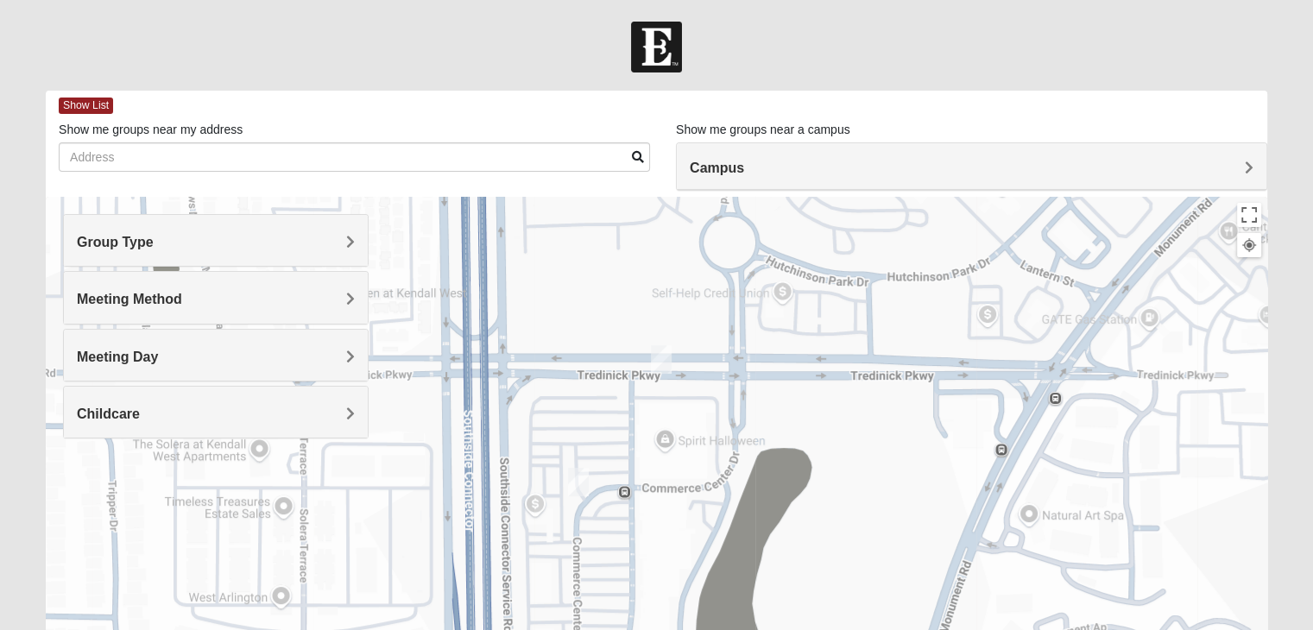
click at [655, 355] on img "On Campus Womens Davis 32225" at bounding box center [661, 359] width 21 height 28
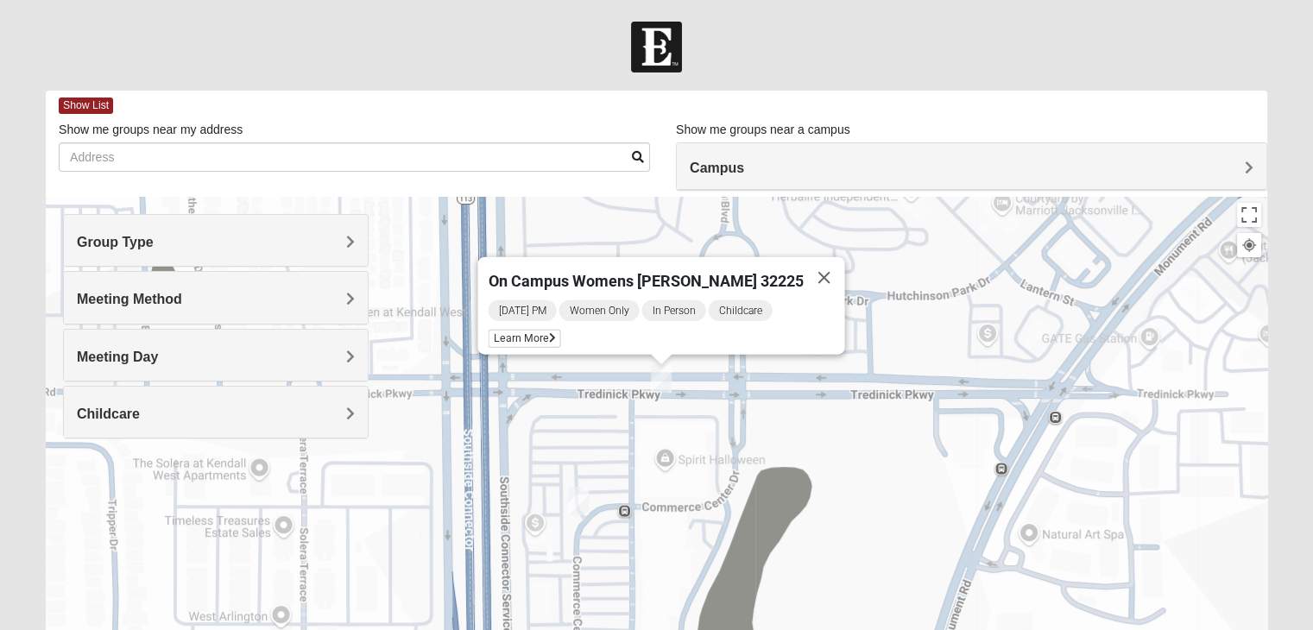
click at [581, 499] on img "Womens Gooden 32211" at bounding box center [578, 501] width 21 height 28
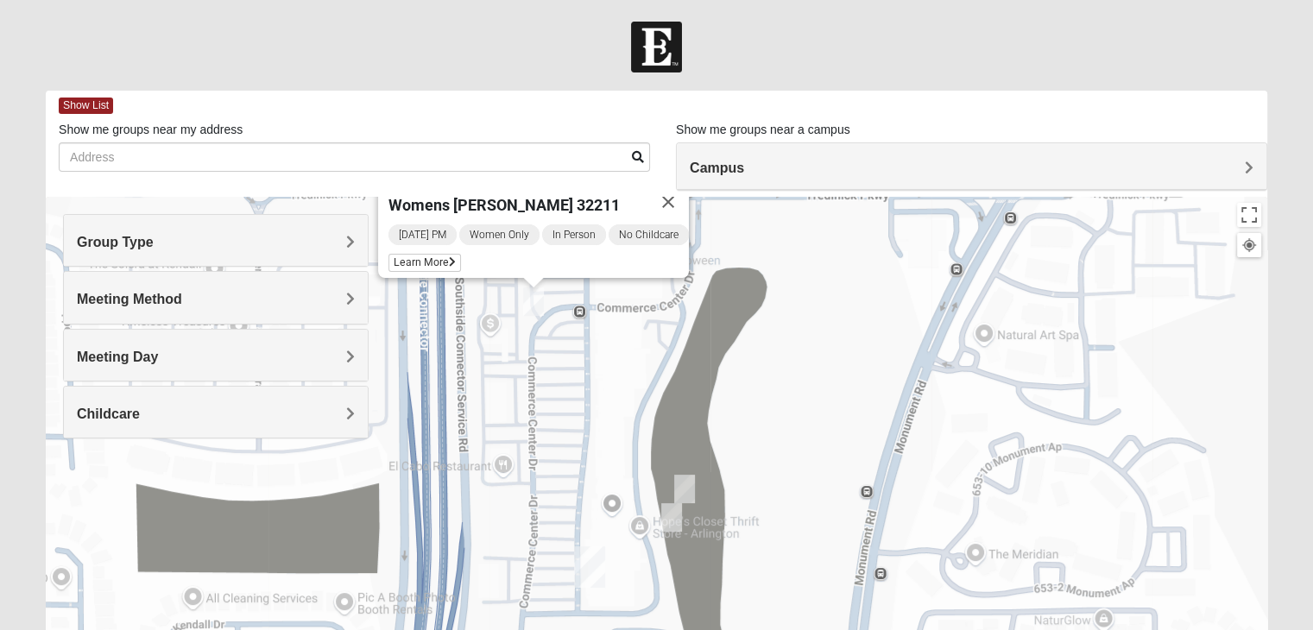
drag, startPoint x: 804, startPoint y: 494, endPoint x: 751, endPoint y: 284, distance: 217.2
click at [751, 284] on div "Womens [PERSON_NAME] 32211 [DATE] PM Women Only In Person No Childcare Learn Mo…" at bounding box center [656, 542] width 1221 height 690
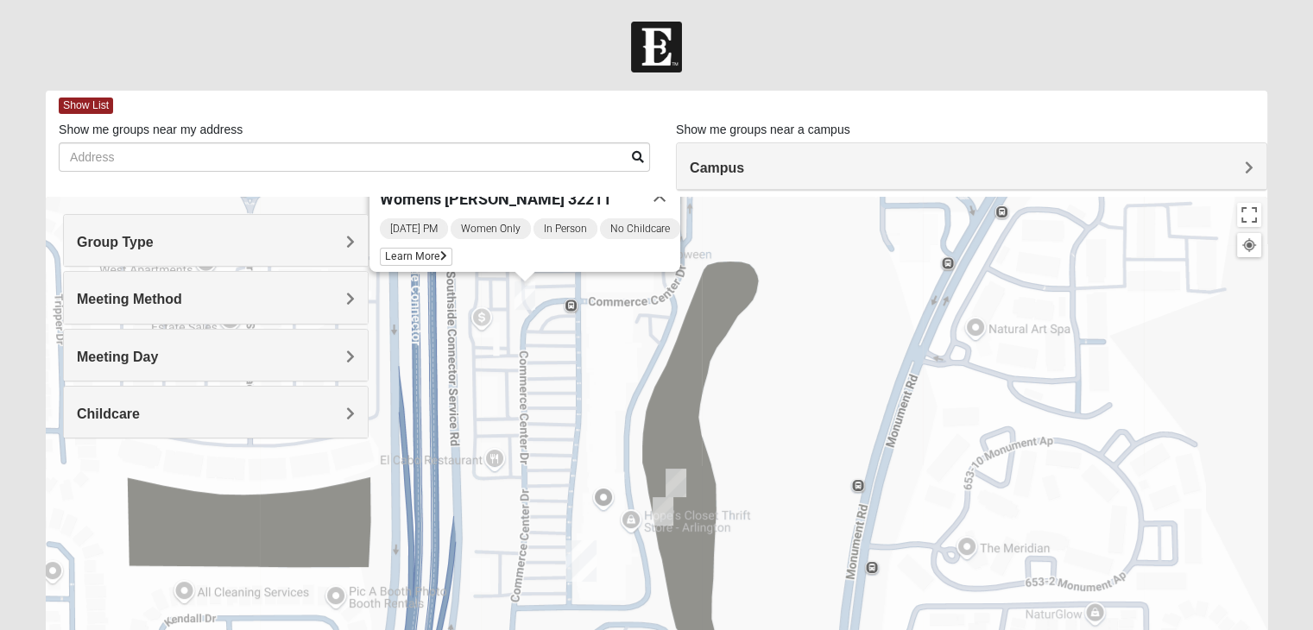
click at [660, 514] on img "On Campus Womens Medina 32225" at bounding box center [662, 511] width 21 height 28
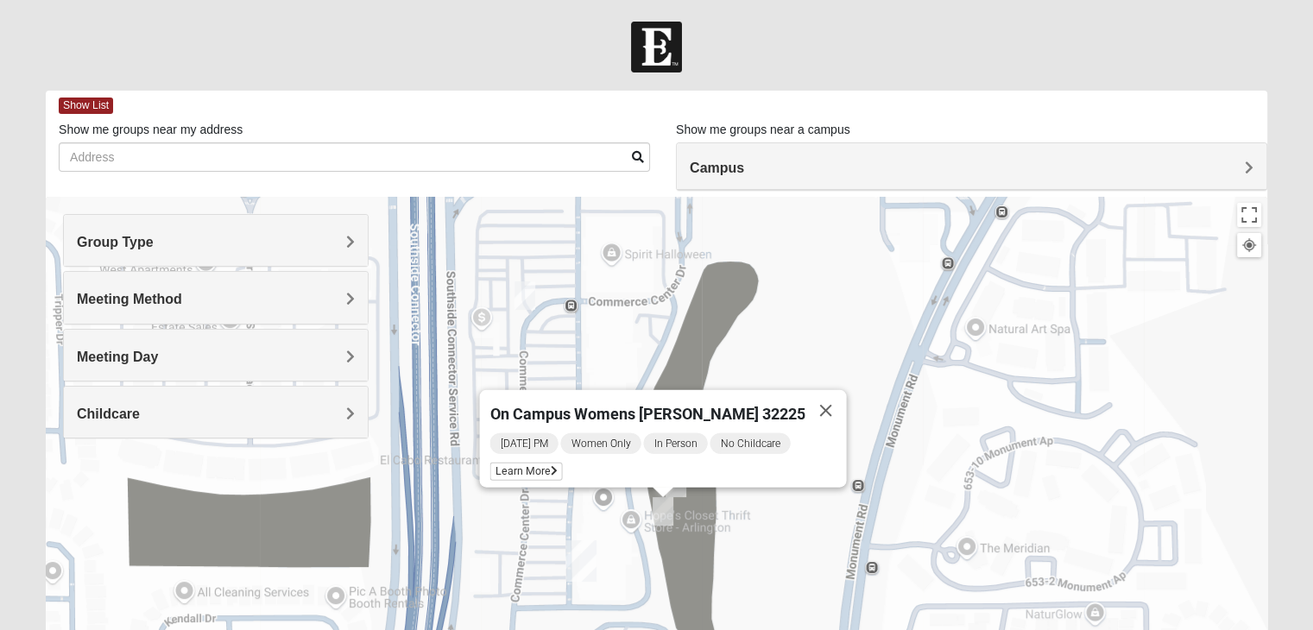
click at [752, 502] on div "On Campus Womens [PERSON_NAME] 32225 [DATE] PM Women Only In Person No Childcar…" at bounding box center [656, 542] width 1221 height 690
click at [809, 392] on button "Close" at bounding box center [824, 410] width 41 height 41
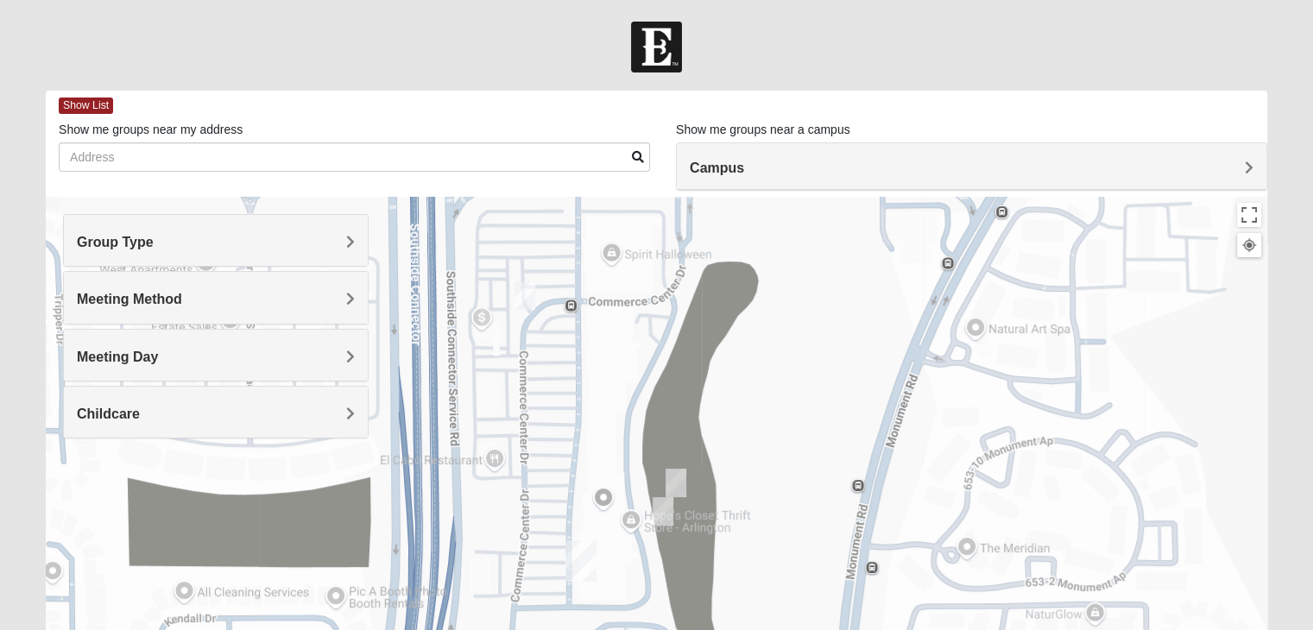
click at [677, 483] on img "On Campus Womens Jacobs 32225" at bounding box center [675, 483] width 21 height 28
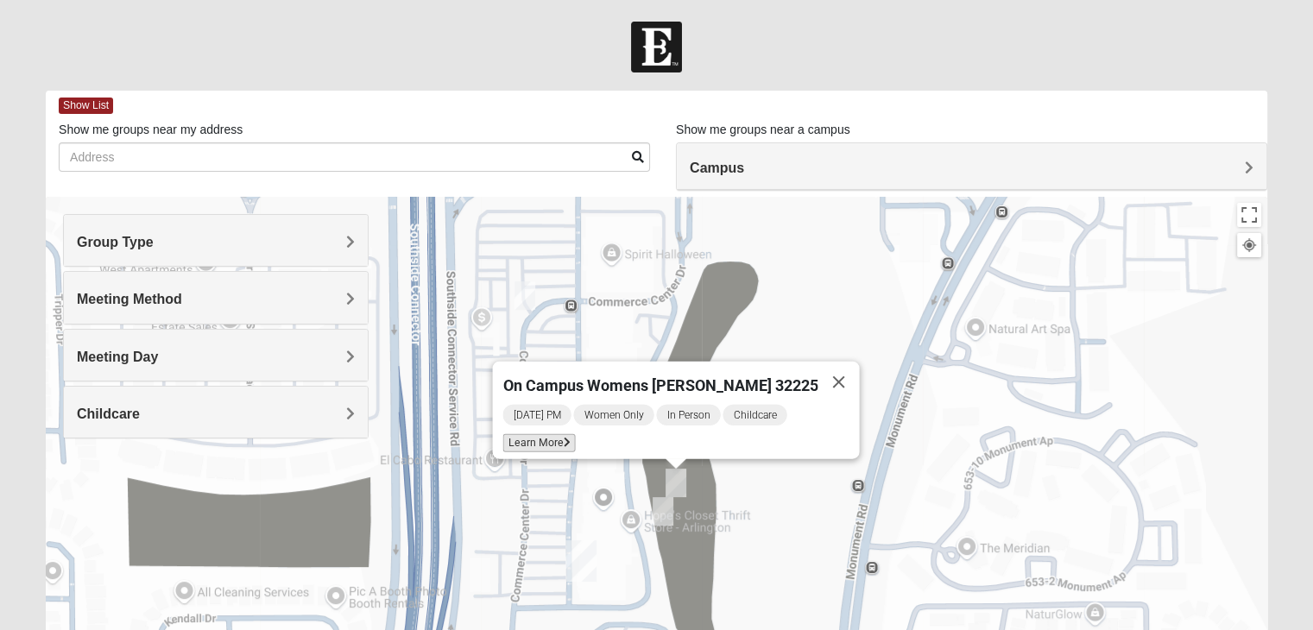
click at [551, 436] on span "Learn More" at bounding box center [538, 443] width 72 height 18
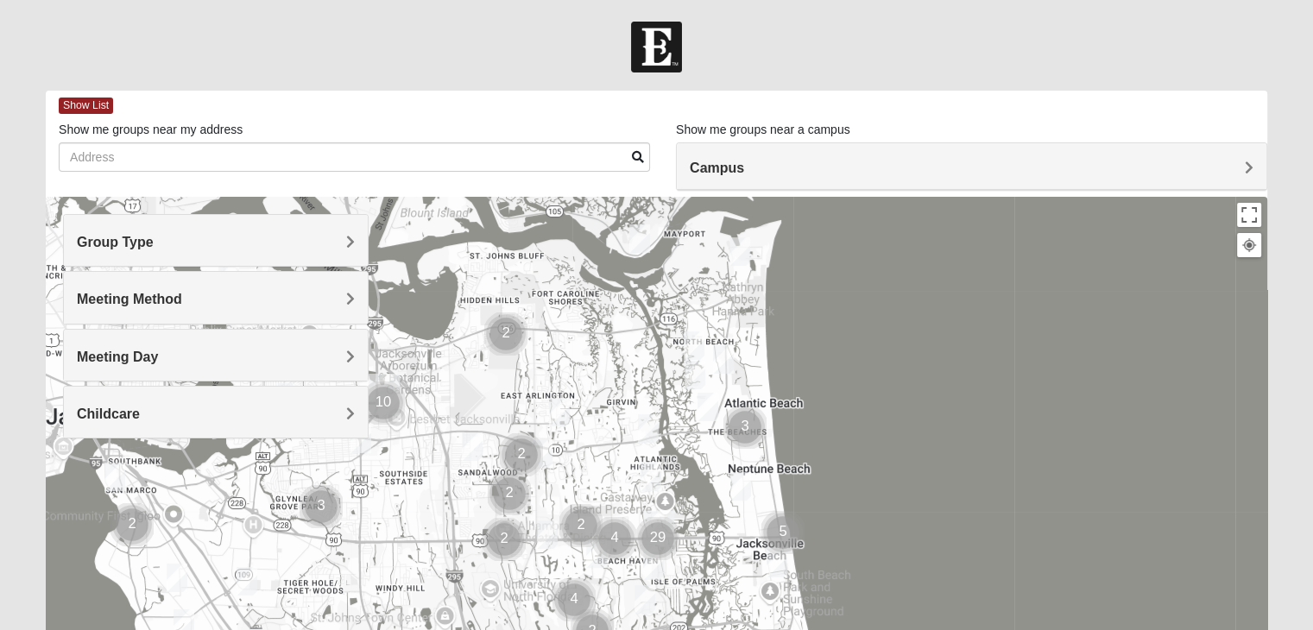
click at [252, 239] on h4 "Group Type" at bounding box center [216, 242] width 278 height 16
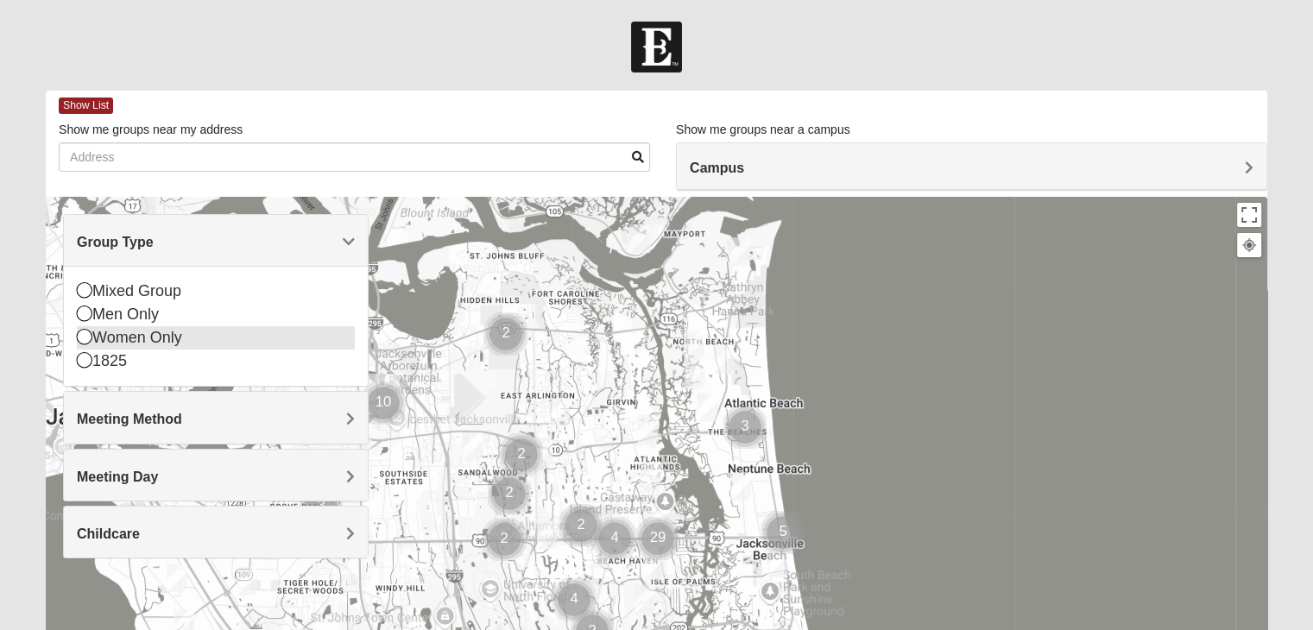
click at [81, 337] on icon at bounding box center [85, 337] width 16 height 16
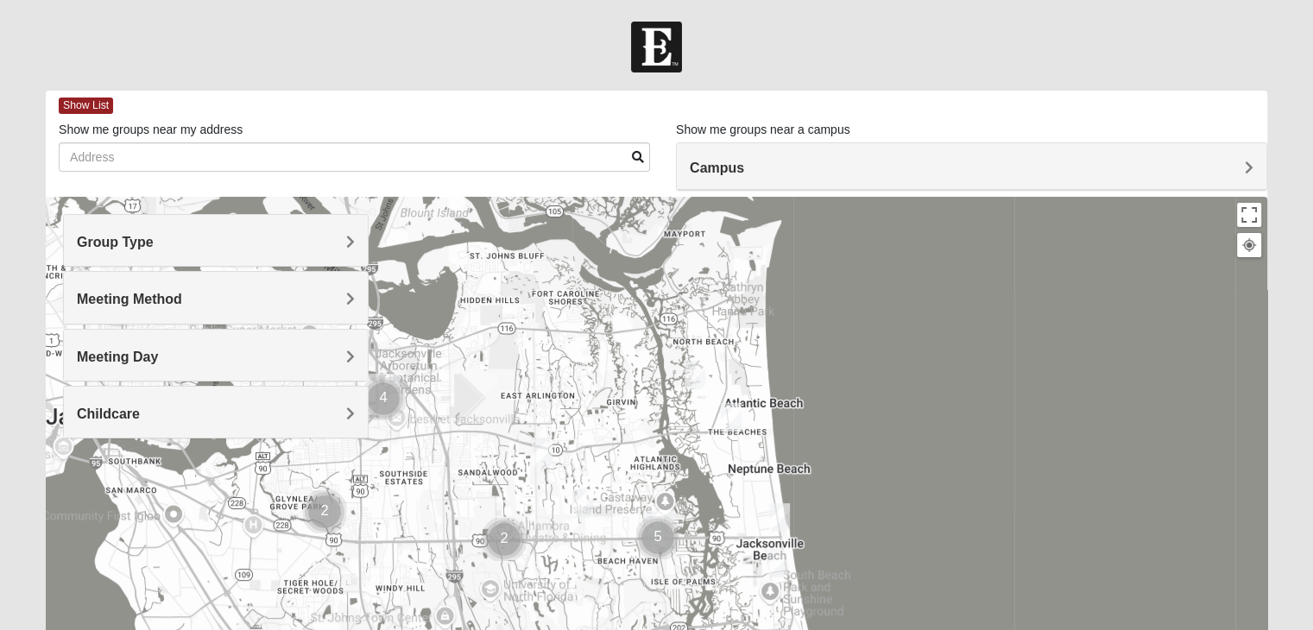
click at [539, 450] on img "Womens VanSickle 32225" at bounding box center [542, 453] width 21 height 28
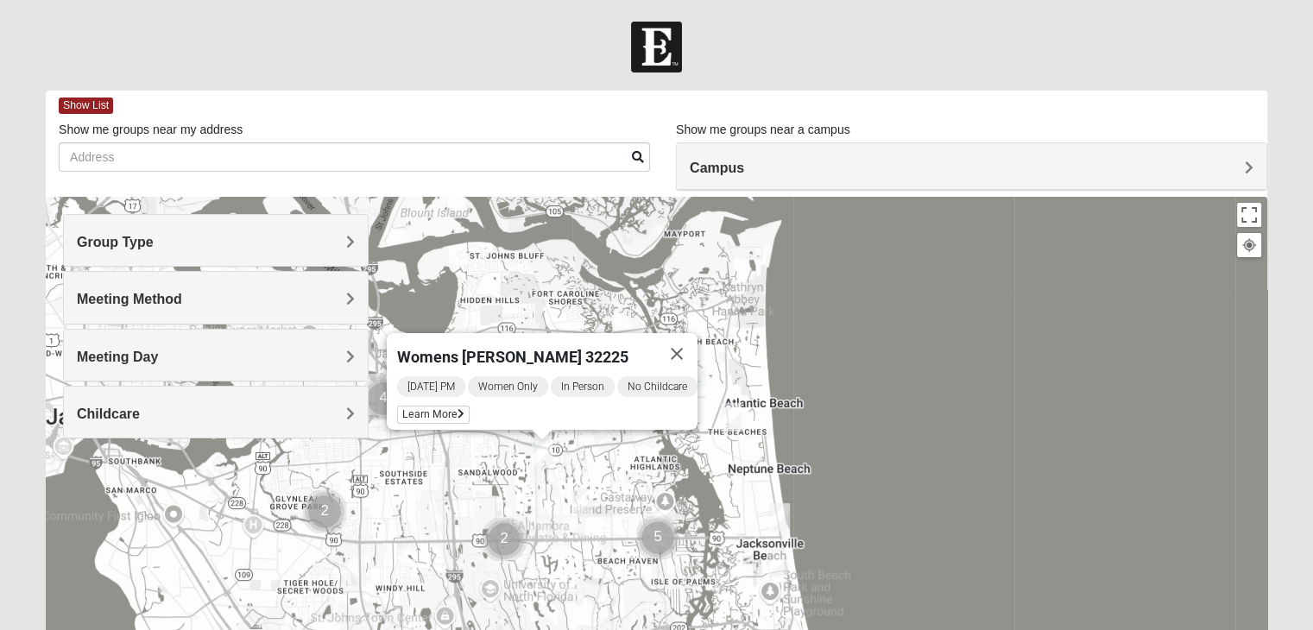
click at [585, 499] on img "Womens Parker/Vereen 32246" at bounding box center [582, 503] width 21 height 28
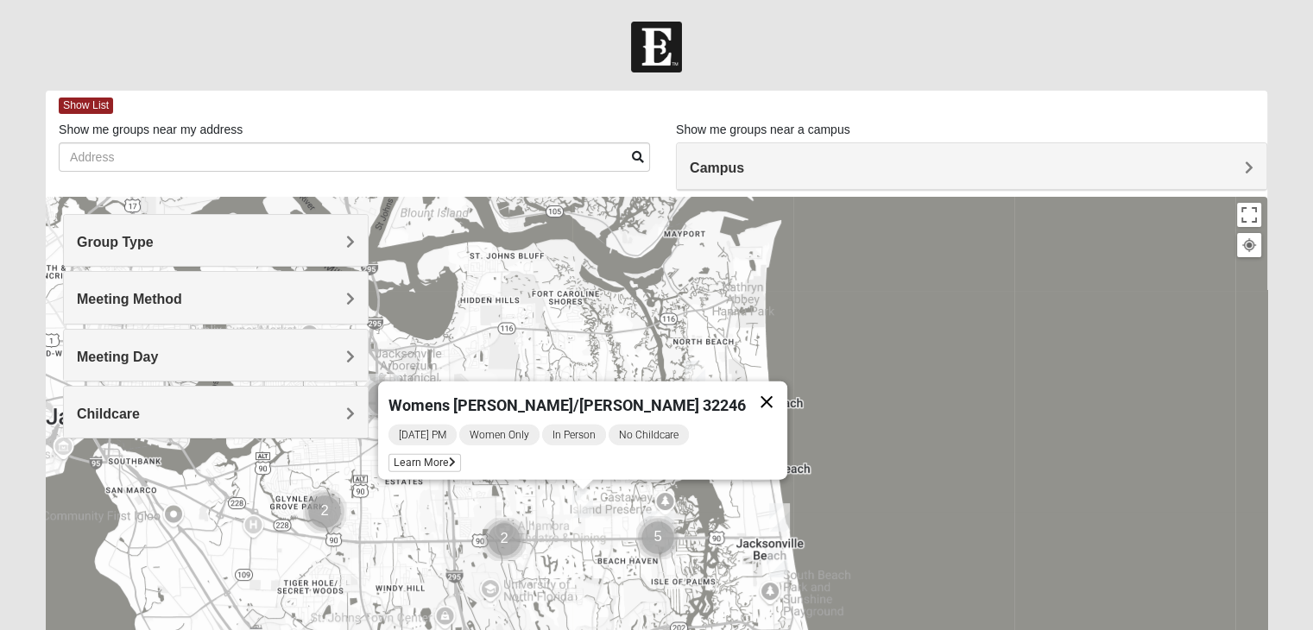
click at [746, 387] on button "Close" at bounding box center [766, 401] width 41 height 41
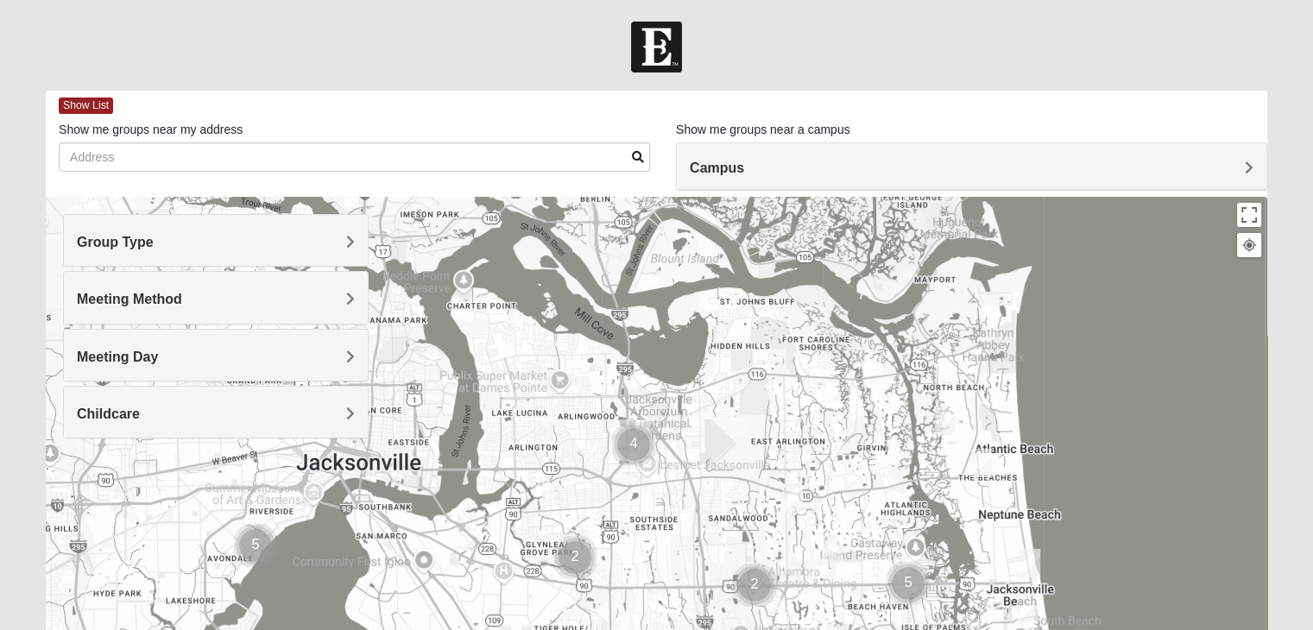
drag, startPoint x: 583, startPoint y: 344, endPoint x: 839, endPoint y: 388, distance: 259.2
click at [839, 388] on div at bounding box center [656, 542] width 1221 height 690
click at [633, 438] on img "Cluster of 4 groups" at bounding box center [633, 444] width 43 height 43
